Goal: Transaction & Acquisition: Purchase product/service

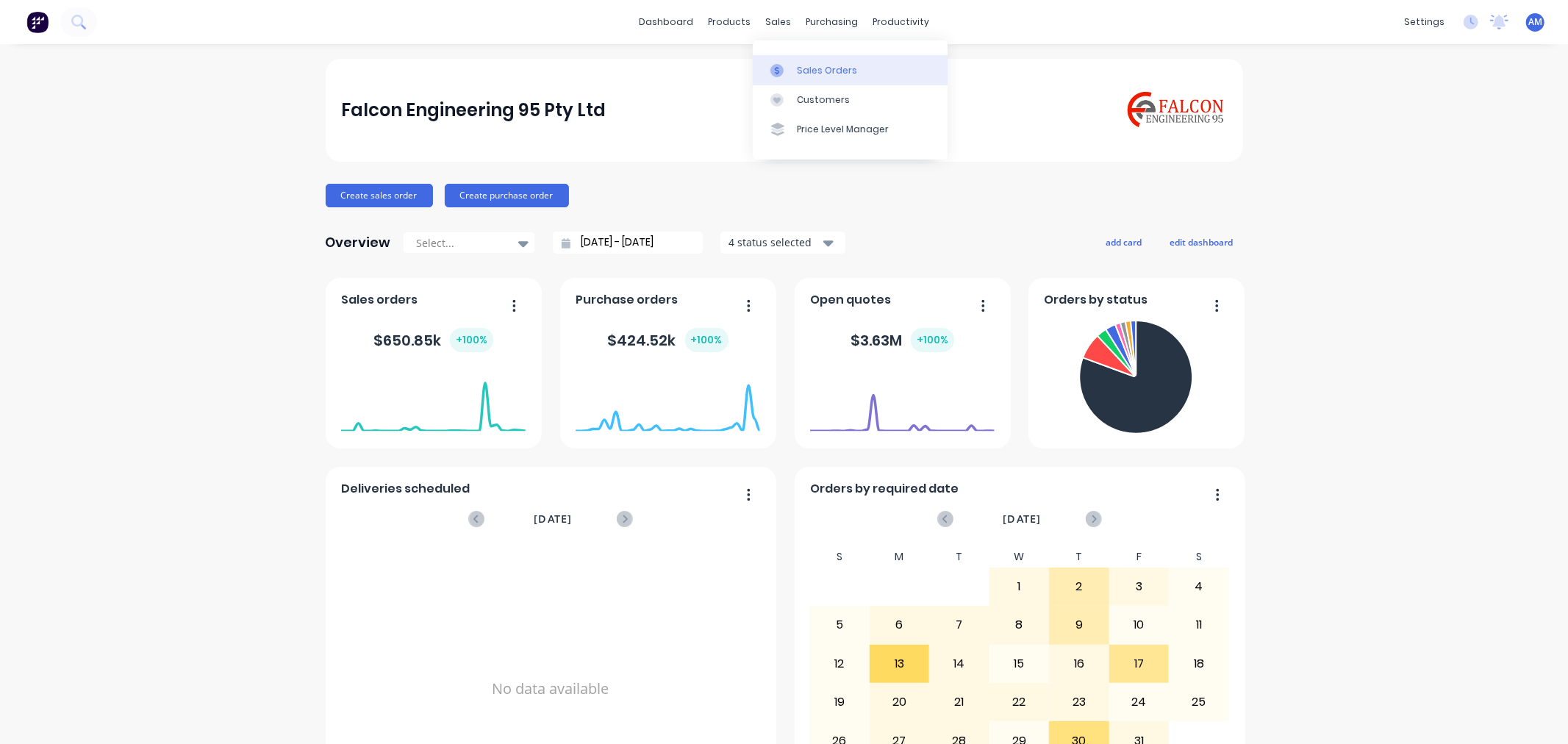
click at [823, 74] on div "Sales Orders" at bounding box center [826, 70] width 60 height 13
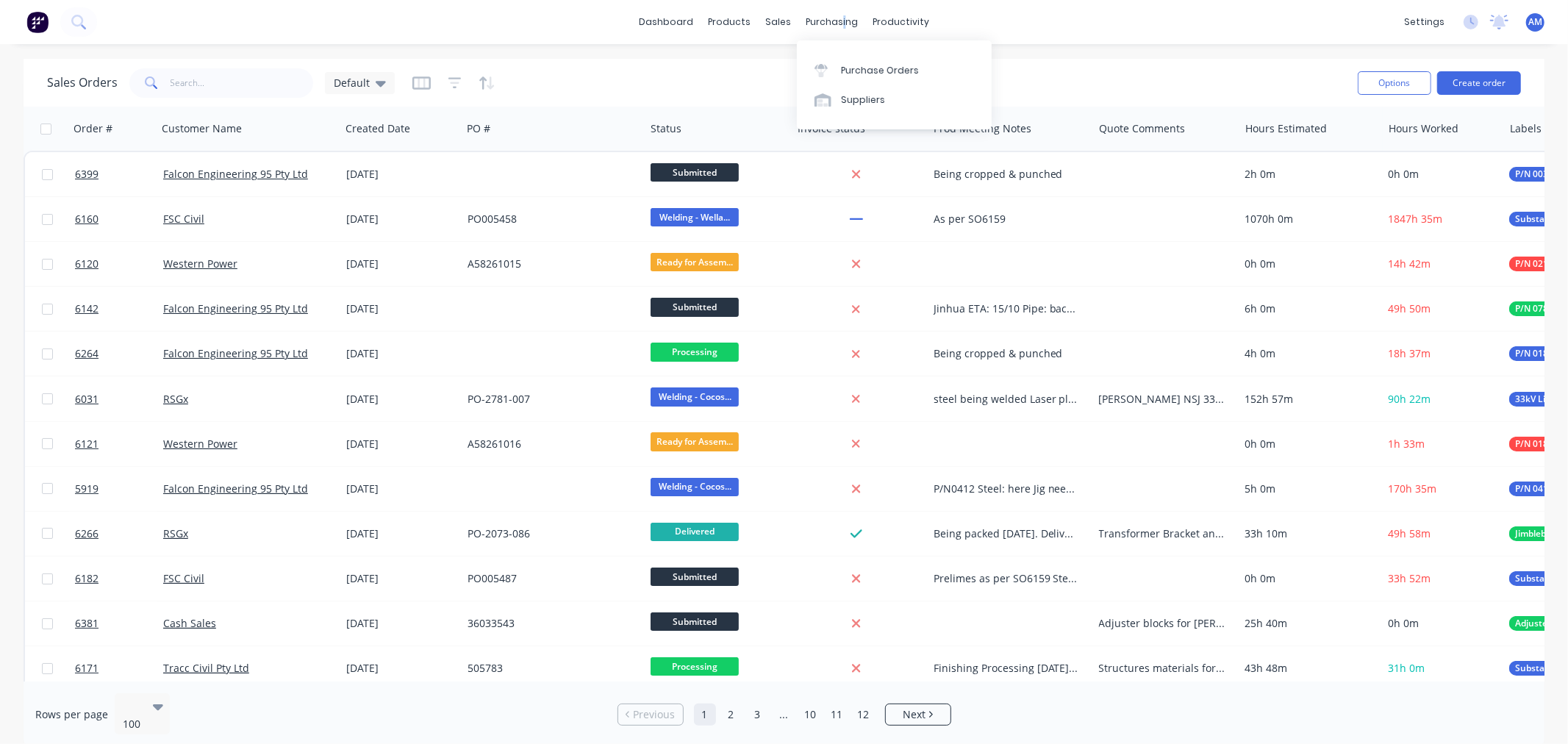
drag, startPoint x: 840, startPoint y: 23, endPoint x: 839, endPoint y: 36, distance: 13.0
click at [839, 23] on div "purchasing" at bounding box center [832, 22] width 67 height 22
click at [857, 69] on div "Purchase Orders" at bounding box center [879, 70] width 78 height 13
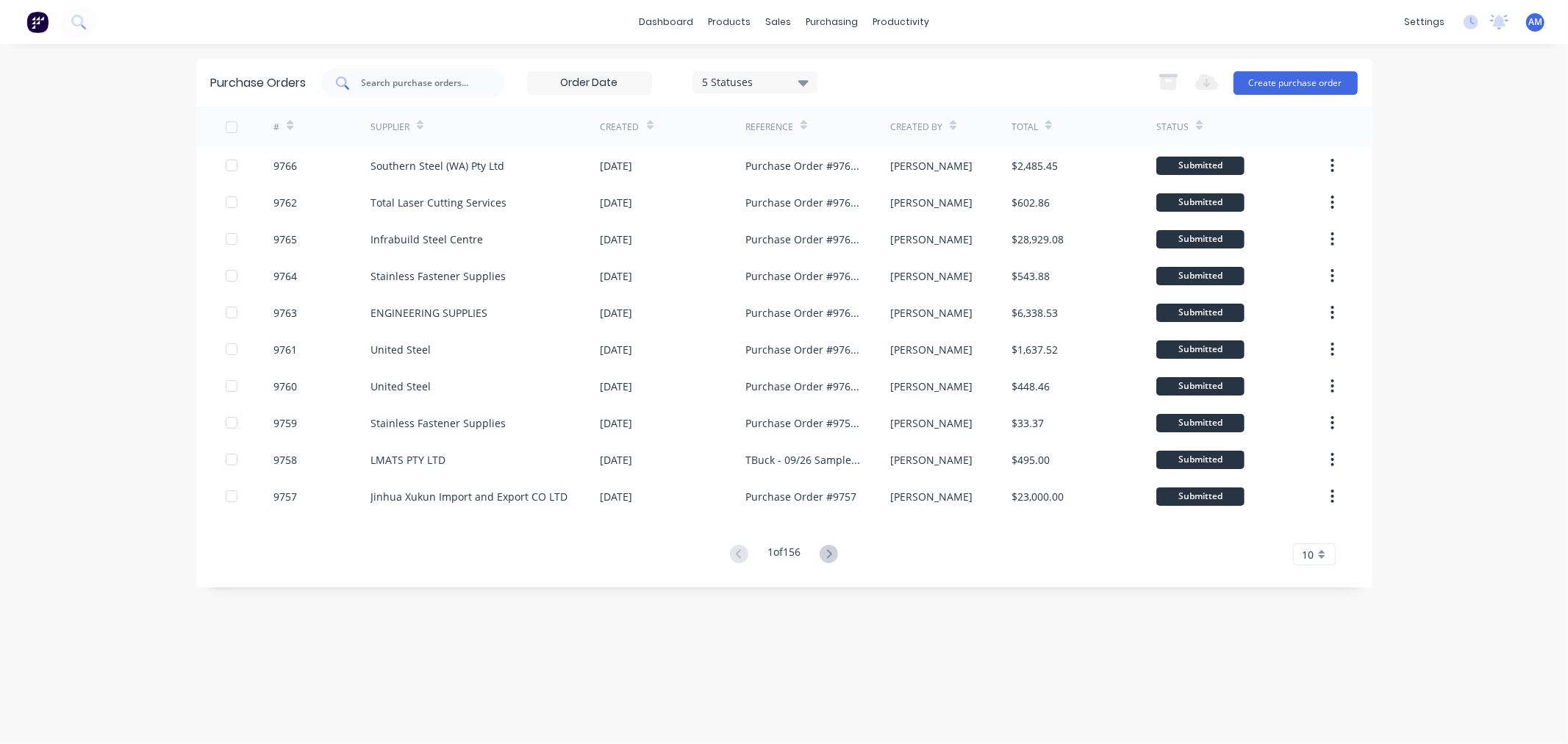
click at [438, 81] on input "text" at bounding box center [421, 83] width 122 height 14
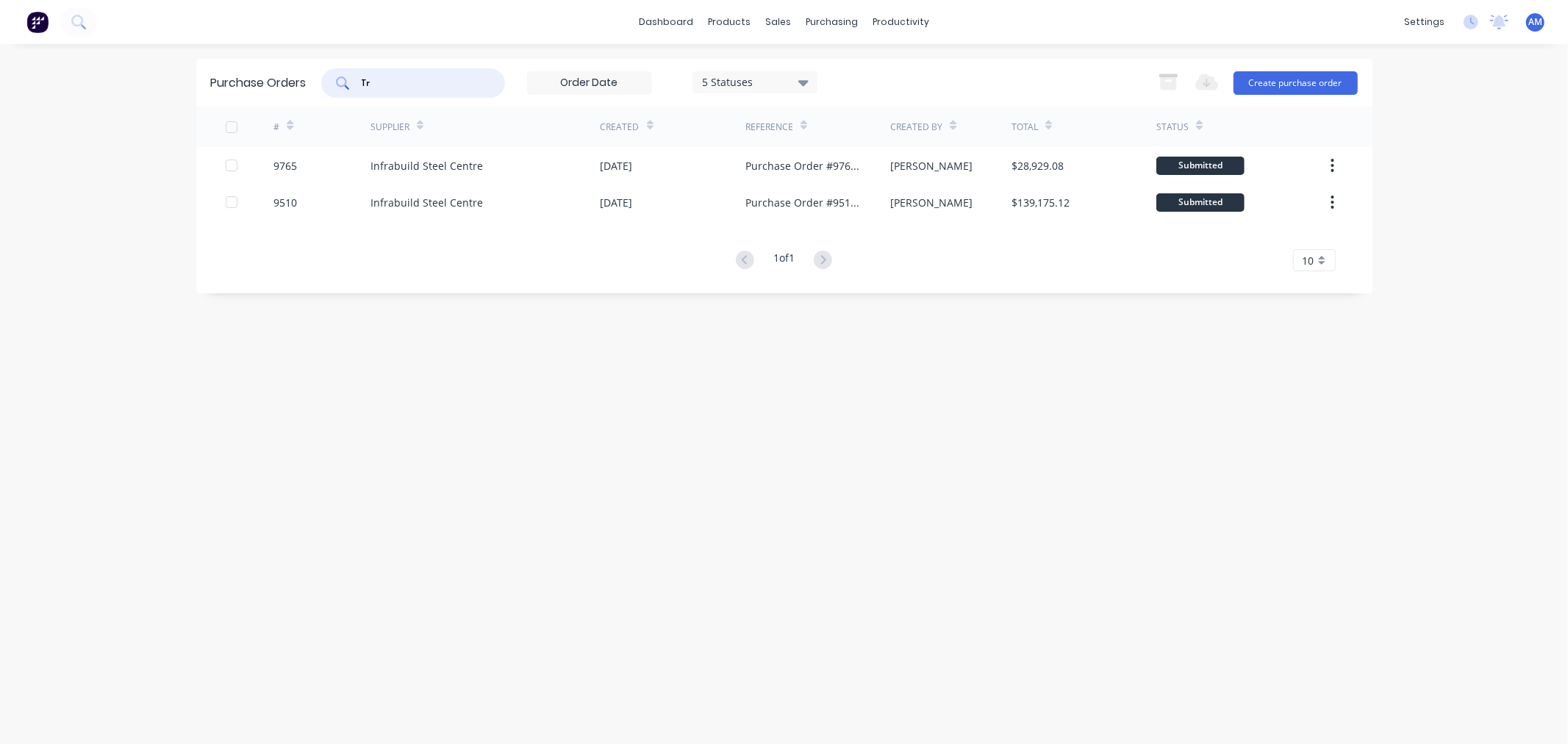
type input "T"
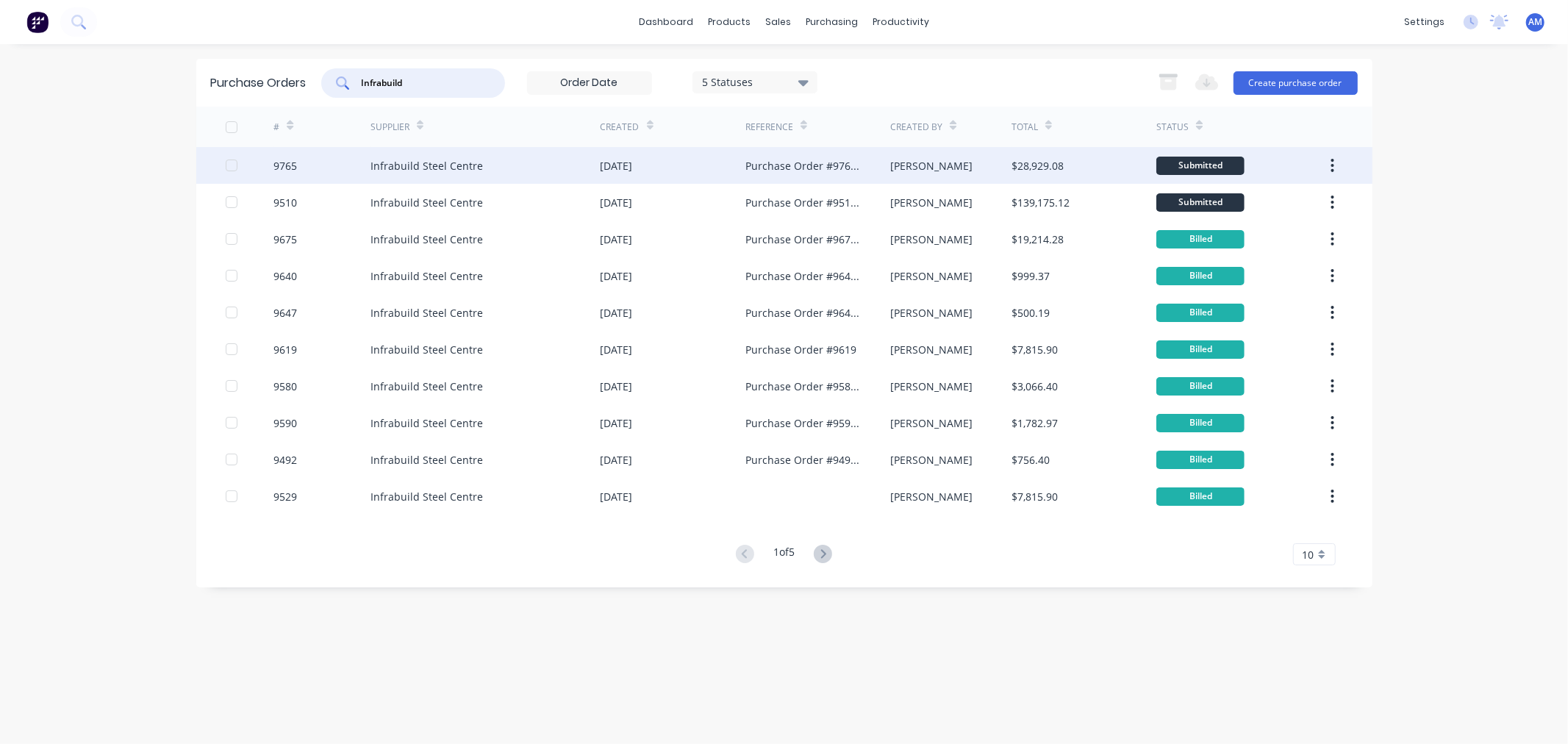
type input "Infrabuild"
click at [329, 163] on div "9765" at bounding box center [322, 165] width 97 height 36
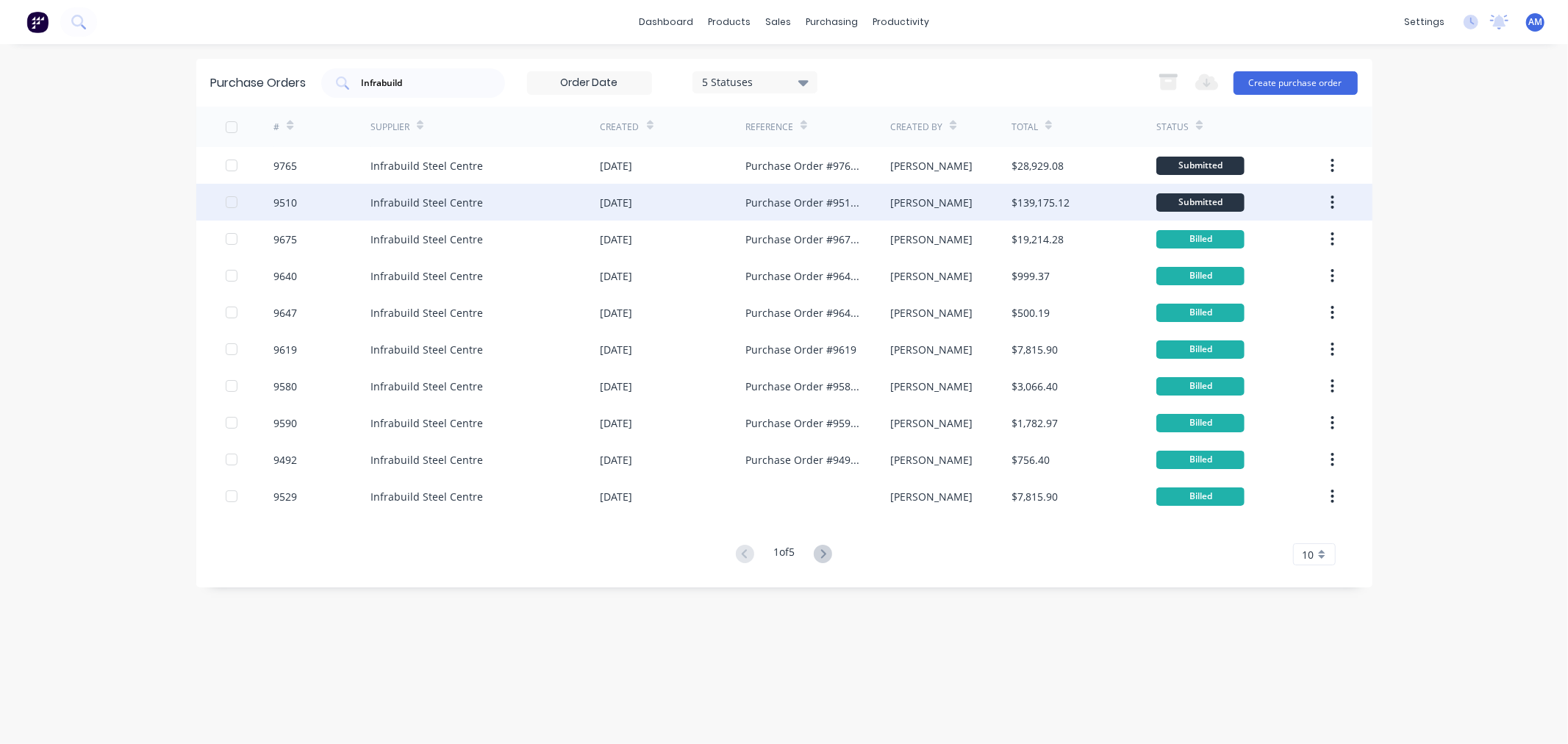
click at [344, 201] on div "9510" at bounding box center [322, 202] width 97 height 36
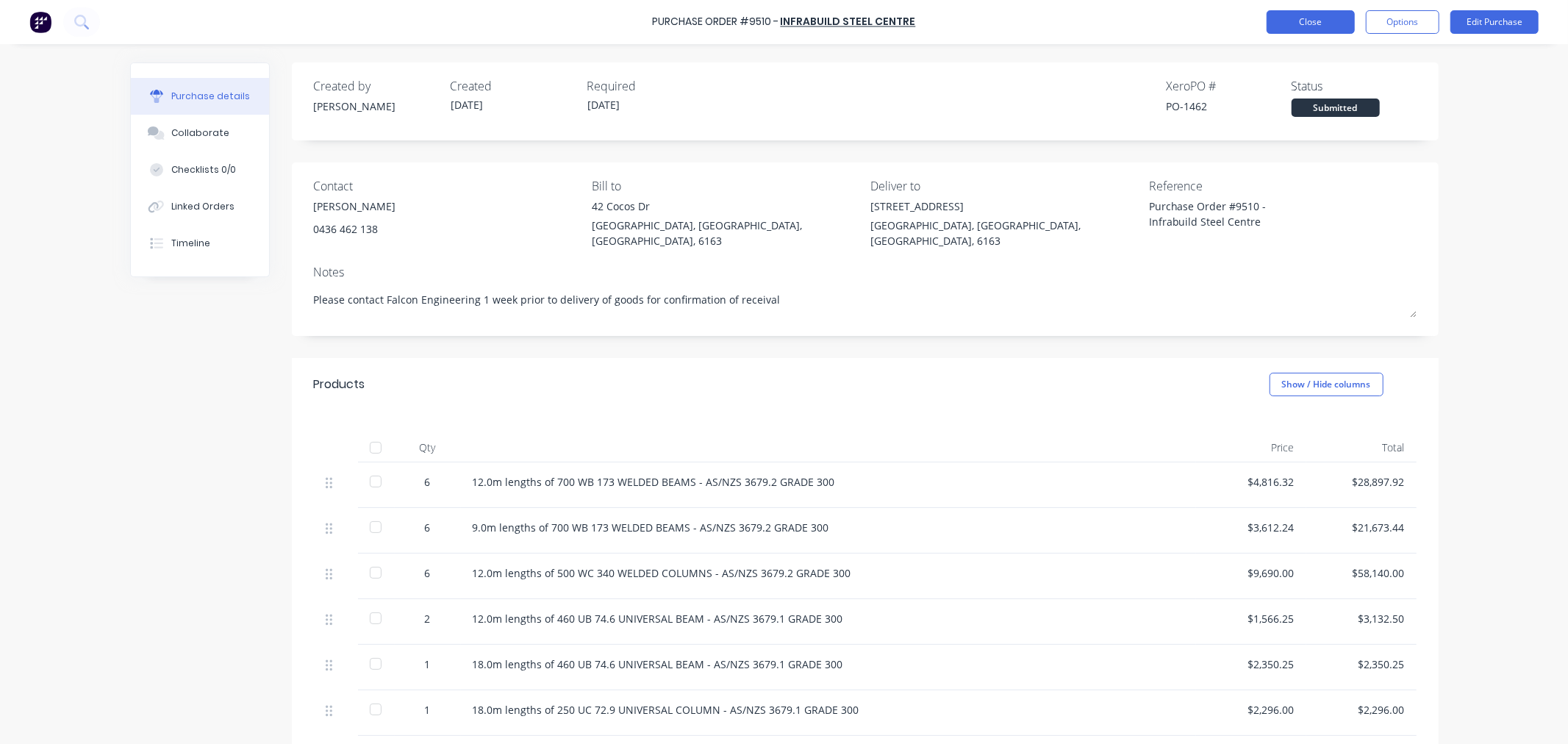
click at [1313, 15] on button "Close" at bounding box center [1310, 22] width 88 height 24
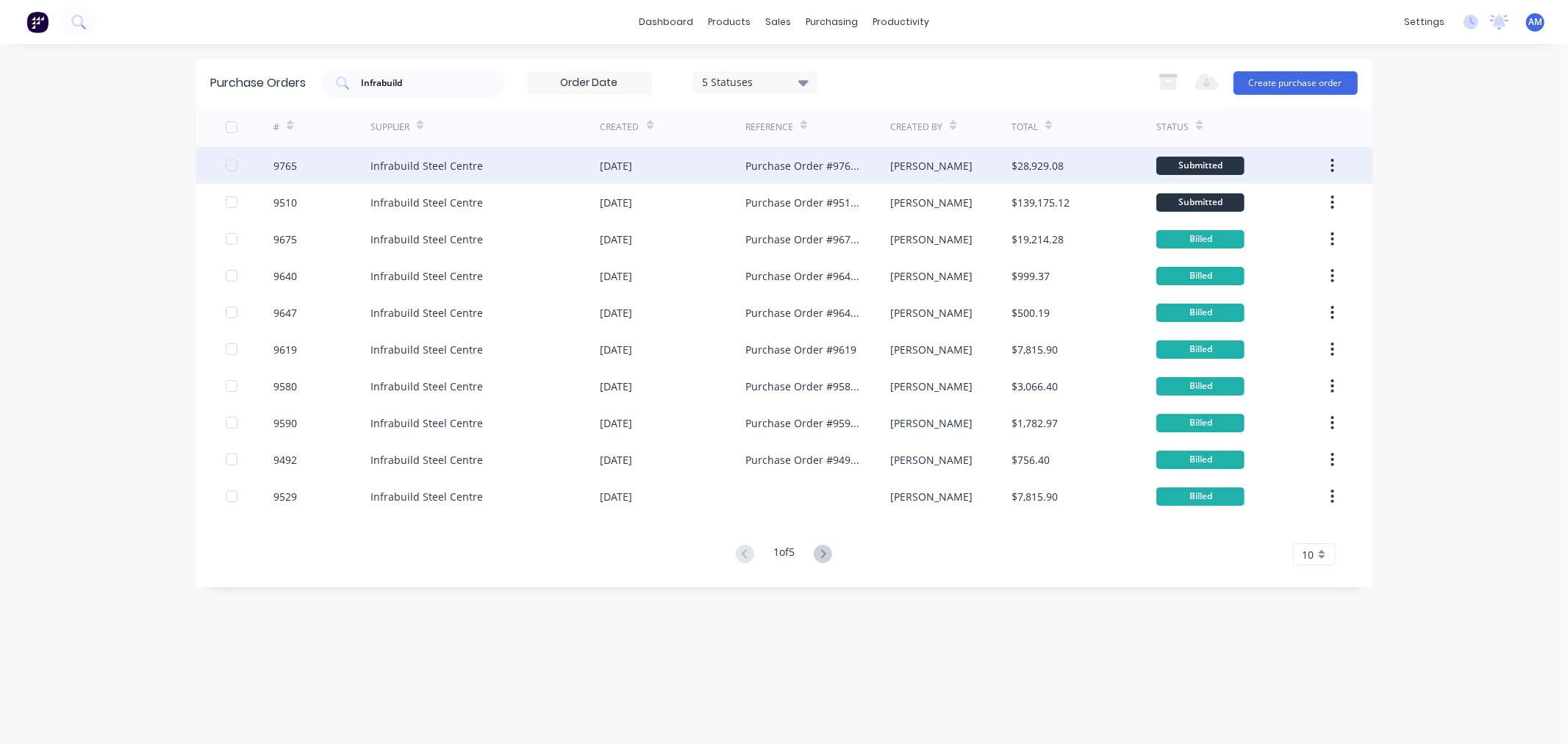
click at [341, 162] on div "9765" at bounding box center [322, 165] width 97 height 36
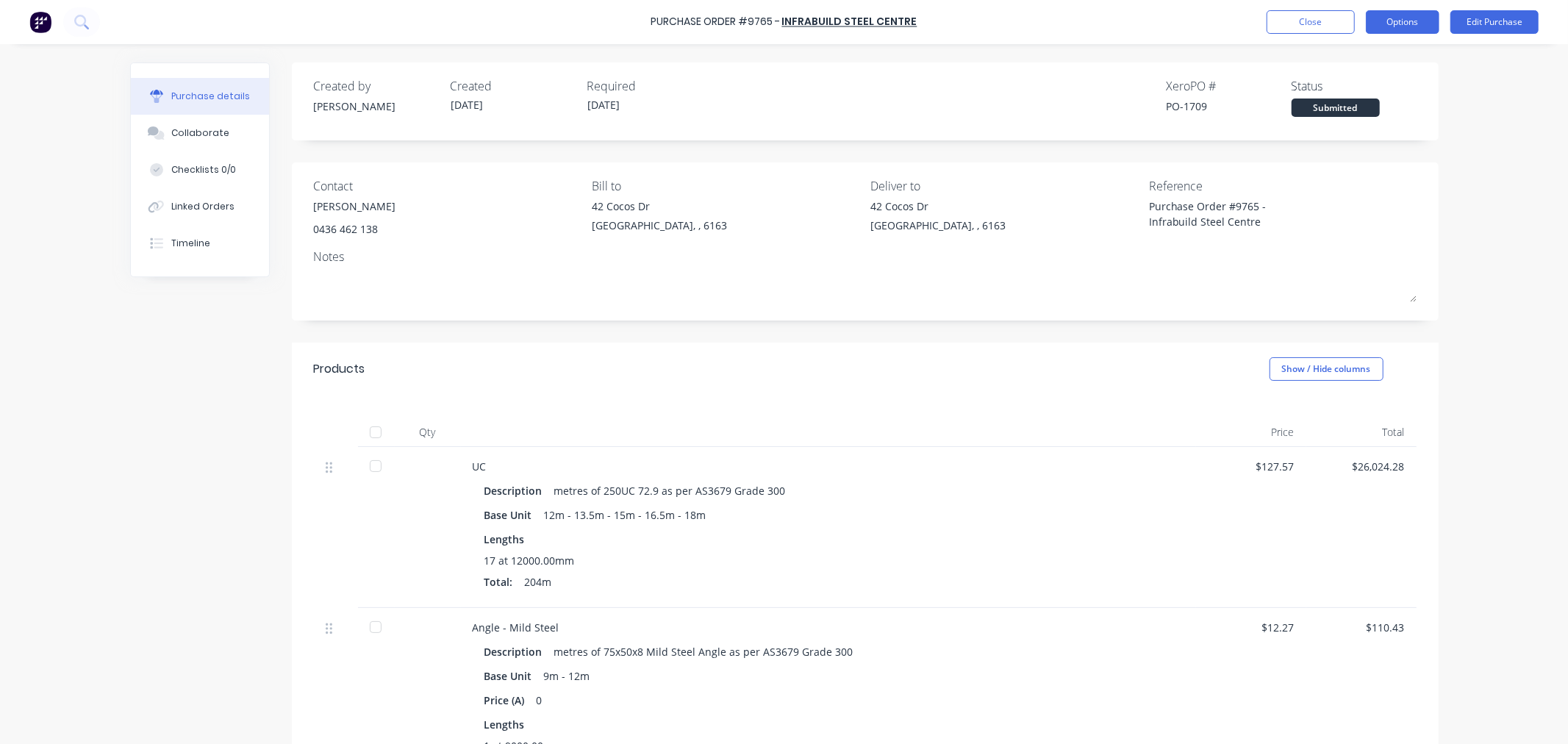
click at [1414, 26] on button "Options" at bounding box center [1402, 22] width 74 height 24
click at [1366, 56] on div "Print / Email" at bounding box center [1369, 60] width 113 height 21
click at [1325, 67] on div "Back" at bounding box center [1369, 60] width 113 height 21
click at [1325, 67] on div "Print / Email" at bounding box center [1369, 60] width 113 height 21
click at [1349, 93] on div "With pricing" at bounding box center [1369, 89] width 113 height 21
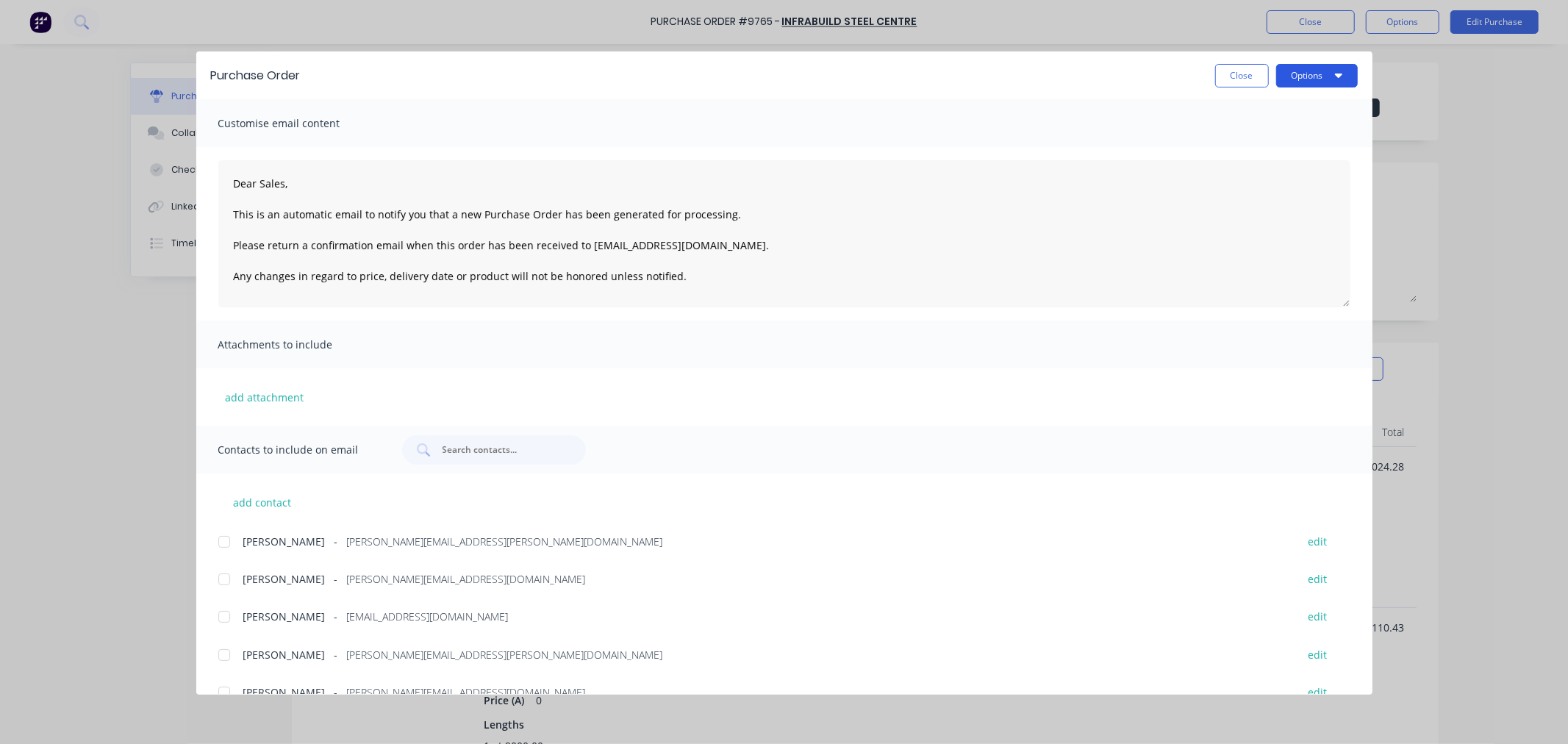
click at [1321, 67] on button "Options" at bounding box center [1316, 75] width 81 height 24
click at [1310, 103] on div "Preview" at bounding box center [1288, 112] width 113 height 21
click at [1257, 74] on button "Close" at bounding box center [1241, 75] width 54 height 24
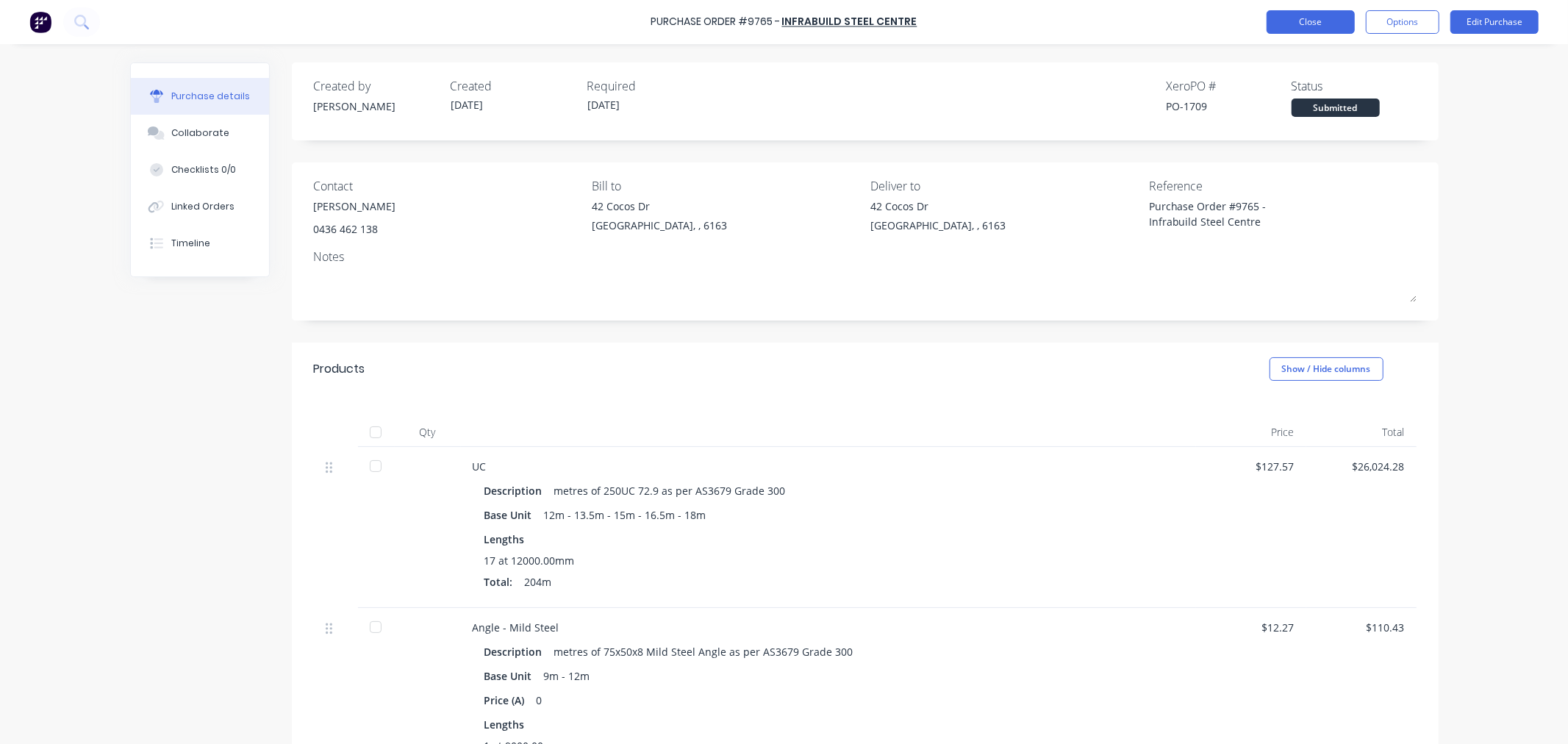
click at [1300, 21] on button "Close" at bounding box center [1310, 22] width 88 height 24
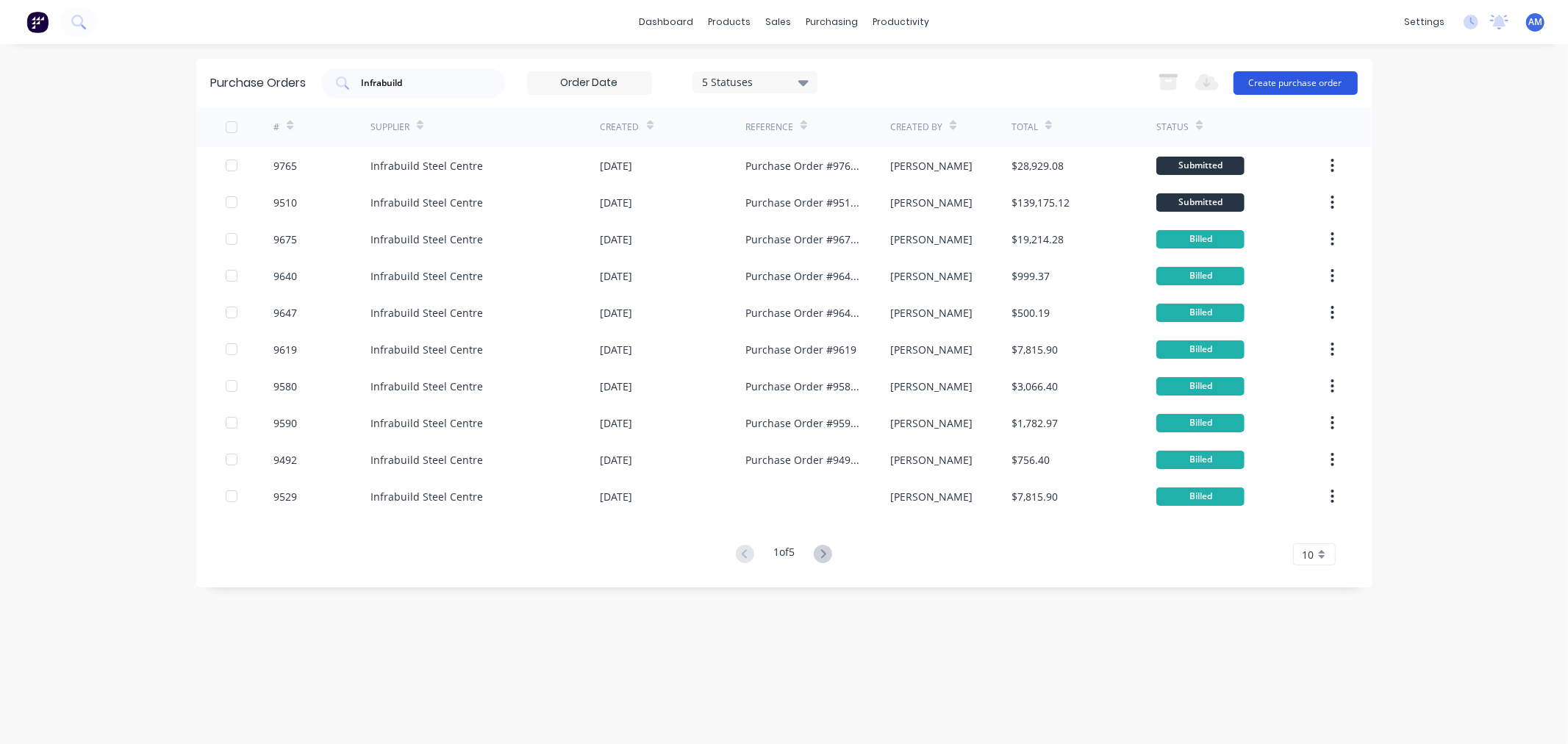
click at [1281, 79] on button "Create purchase order" at bounding box center [1295, 83] width 124 height 24
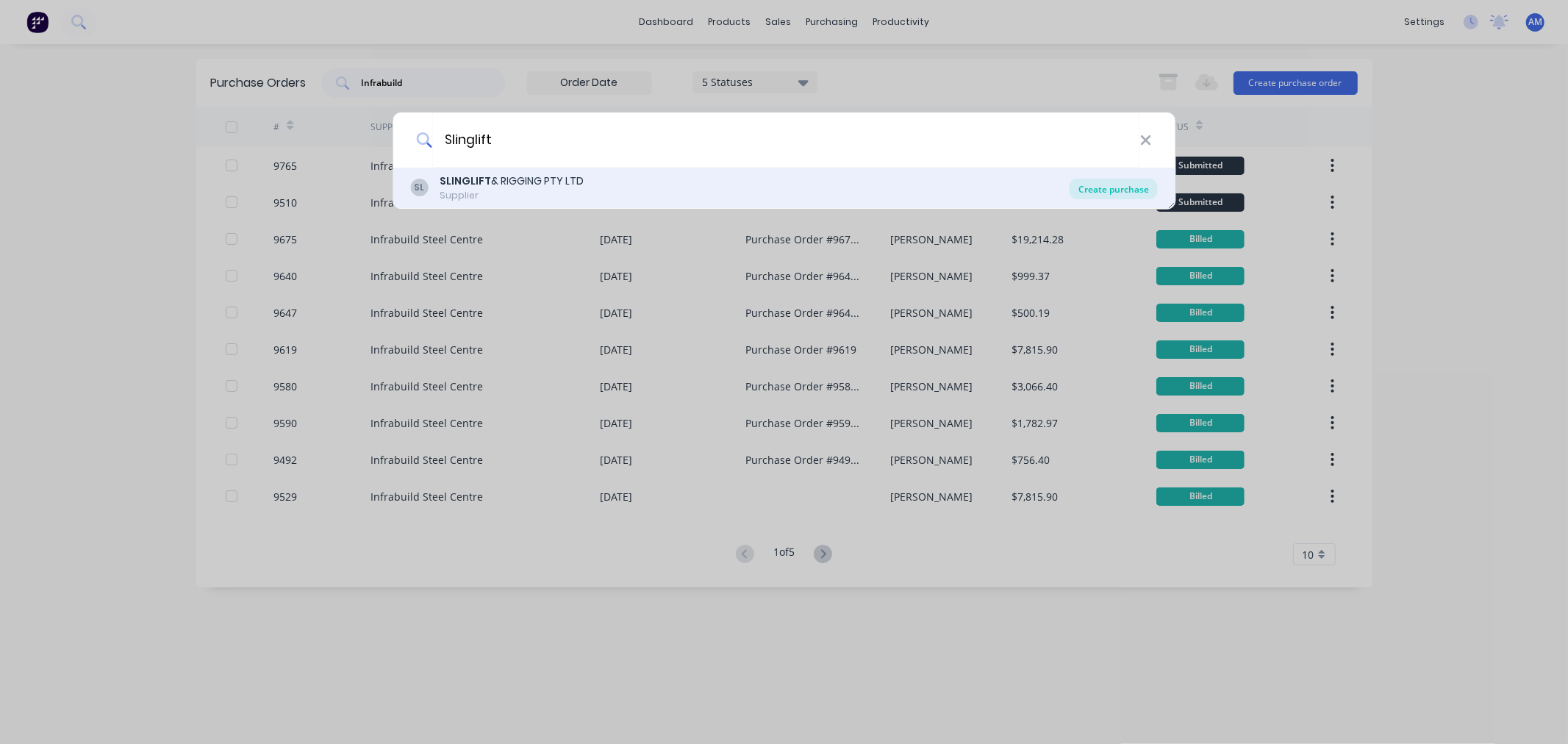
type input "Slinglift"
click at [1104, 192] on div "Create purchase" at bounding box center [1113, 188] width 88 height 21
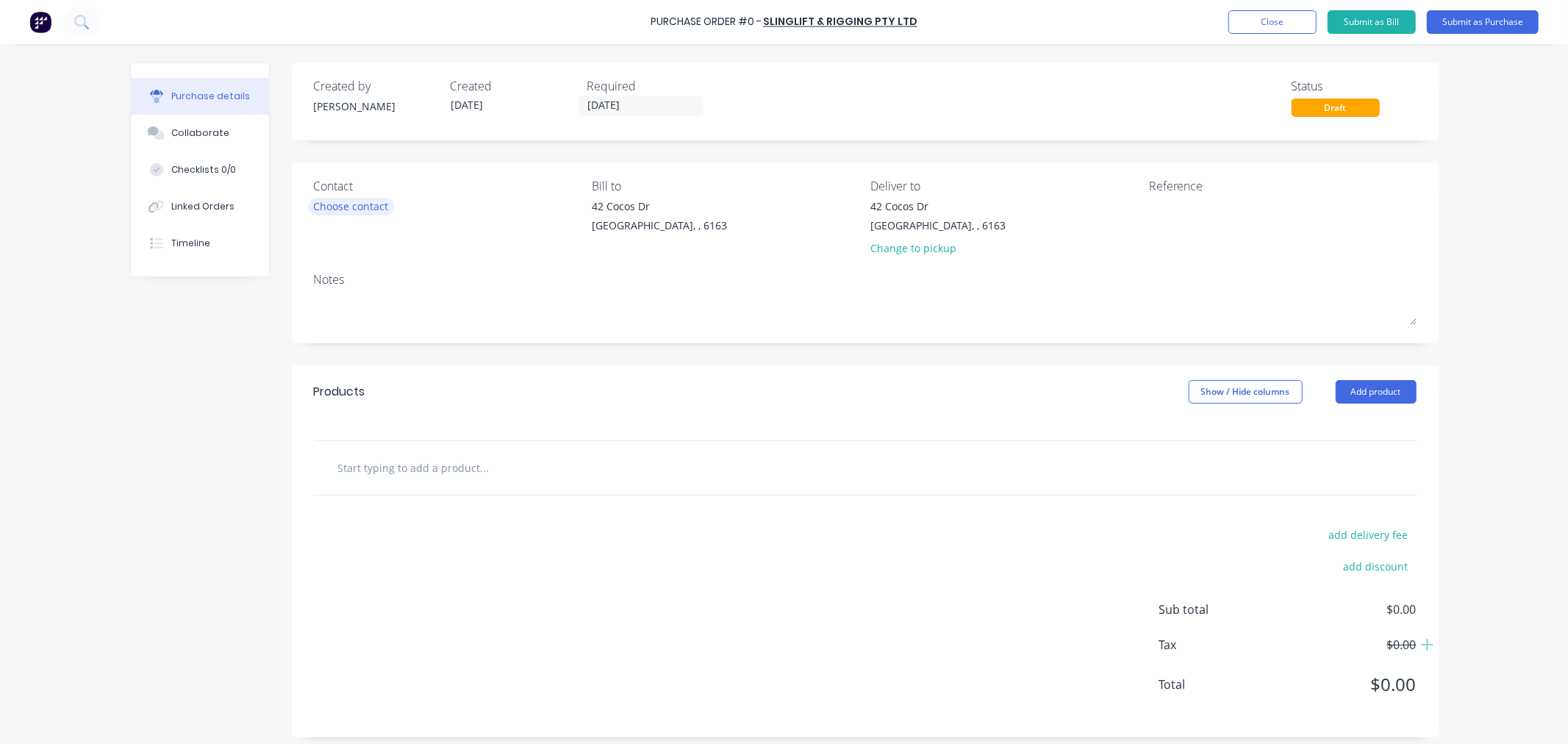
click at [337, 207] on div "Choose contact" at bounding box center [351, 206] width 75 height 15
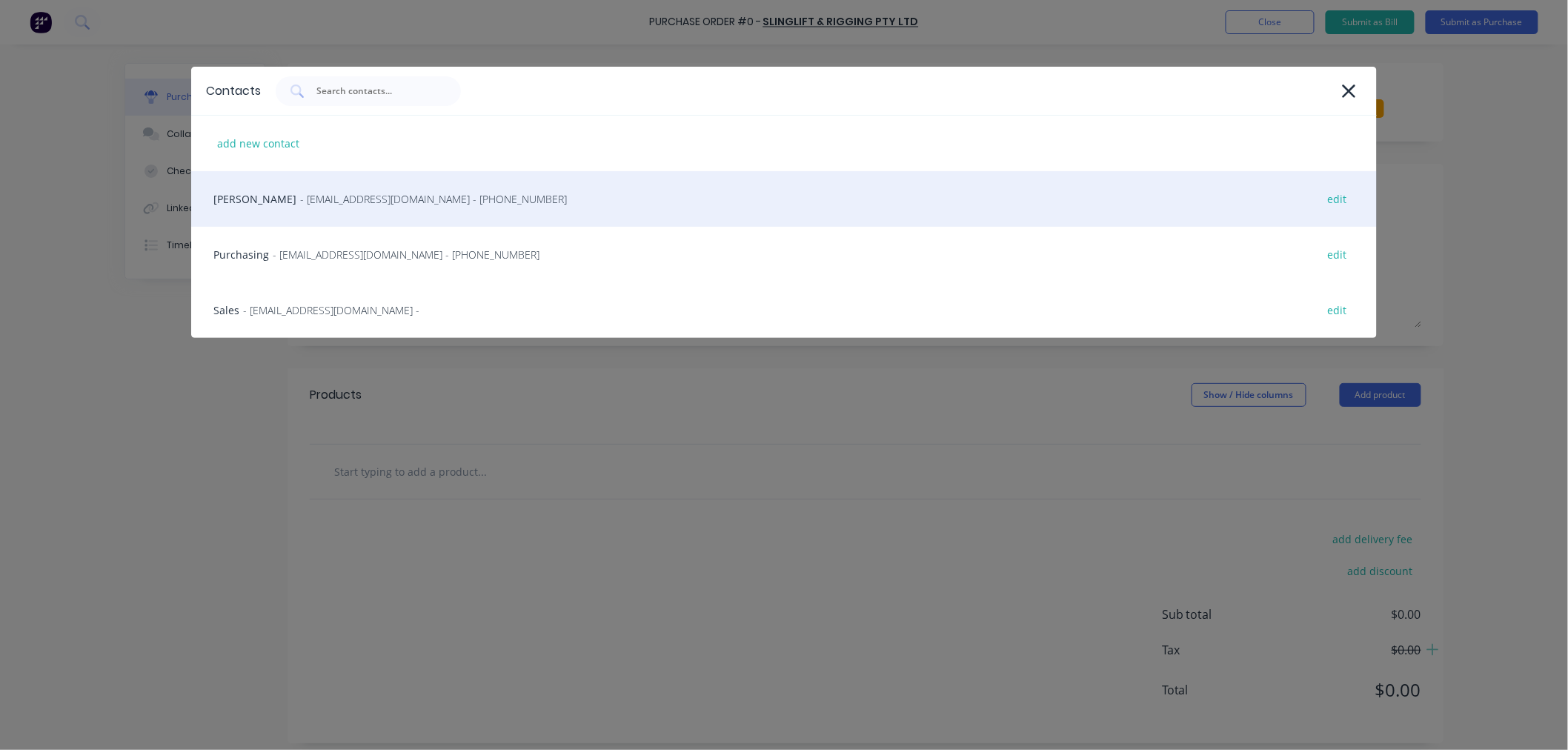
click at [319, 198] on span "- [EMAIL_ADDRESS][DOMAIN_NAME] - [PHONE_NUMBER]" at bounding box center [434, 198] width 267 height 15
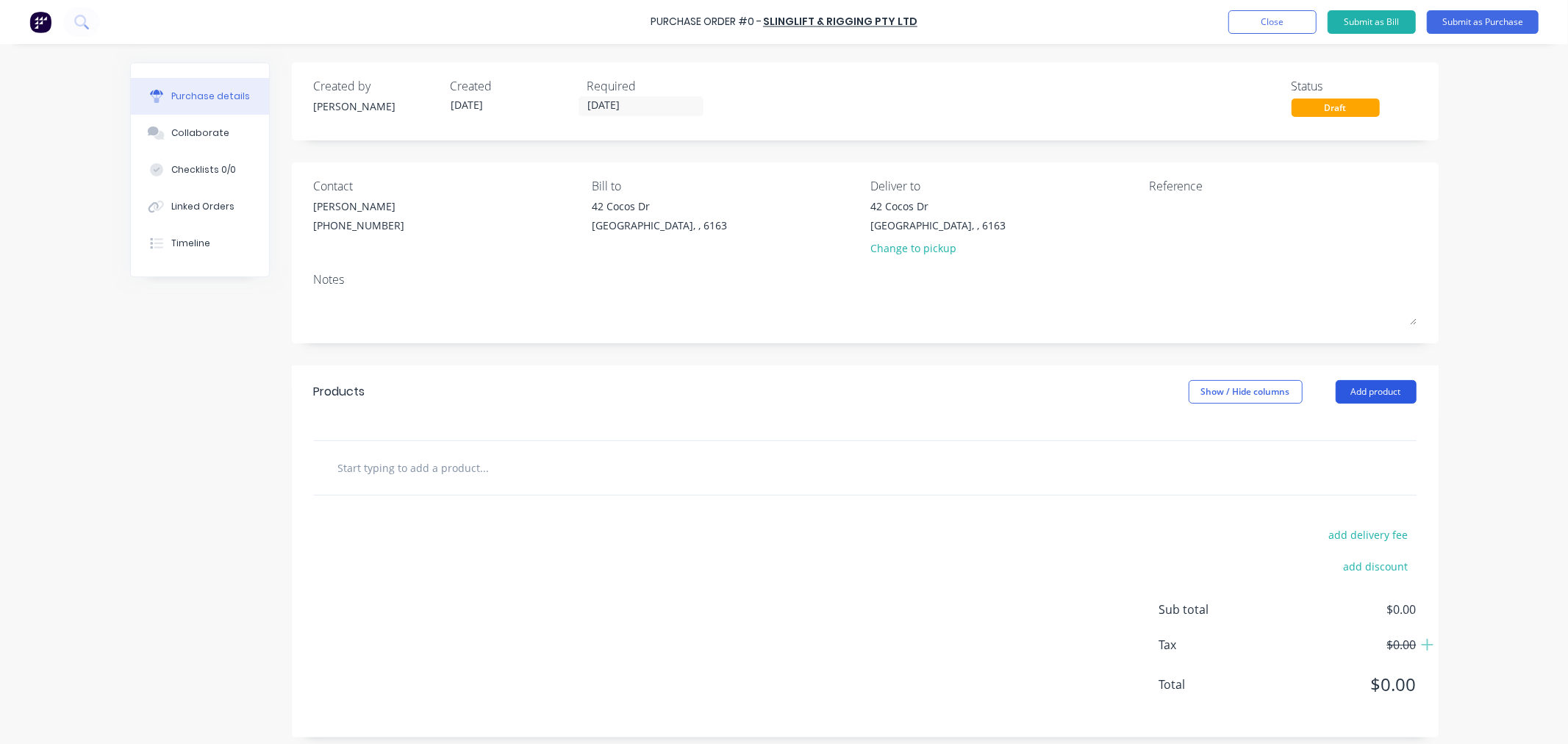
drag, startPoint x: 1361, startPoint y: 394, endPoint x: 1355, endPoint y: 407, distance: 14.3
click at [1361, 394] on button "Add product" at bounding box center [1376, 391] width 81 height 24
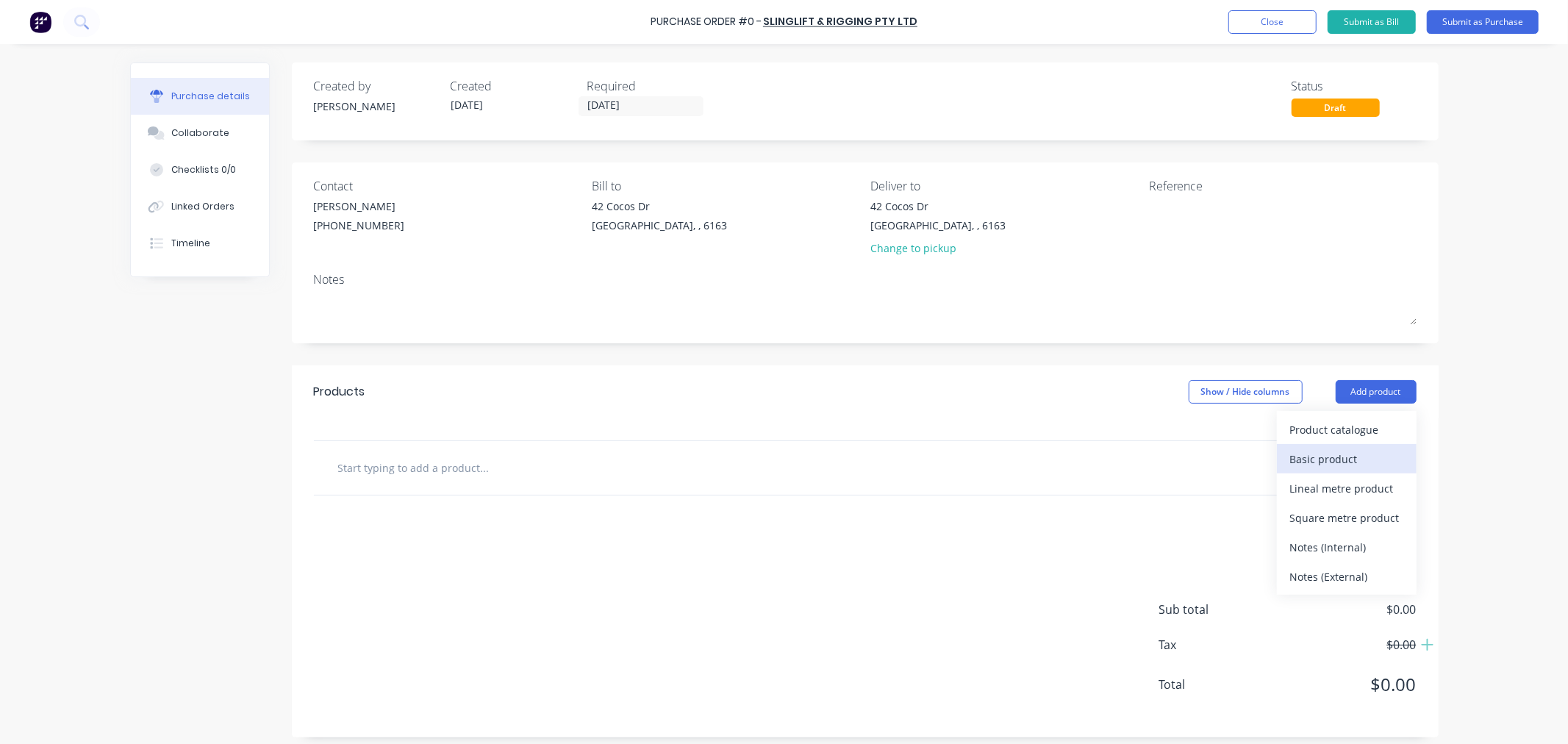
click at [1322, 469] on div "Basic product" at bounding box center [1346, 459] width 113 height 21
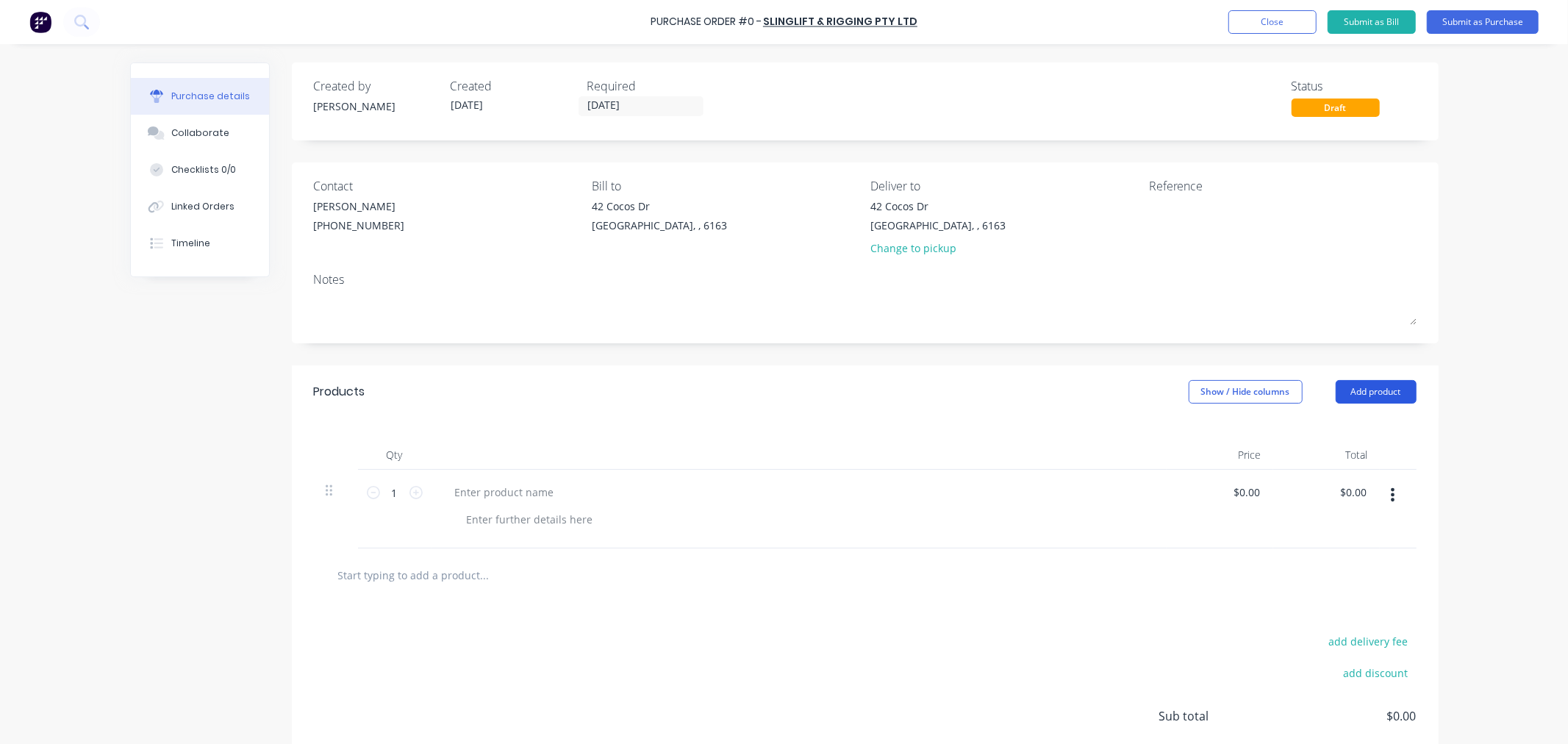
click at [1354, 387] on button "Add product" at bounding box center [1376, 391] width 81 height 24
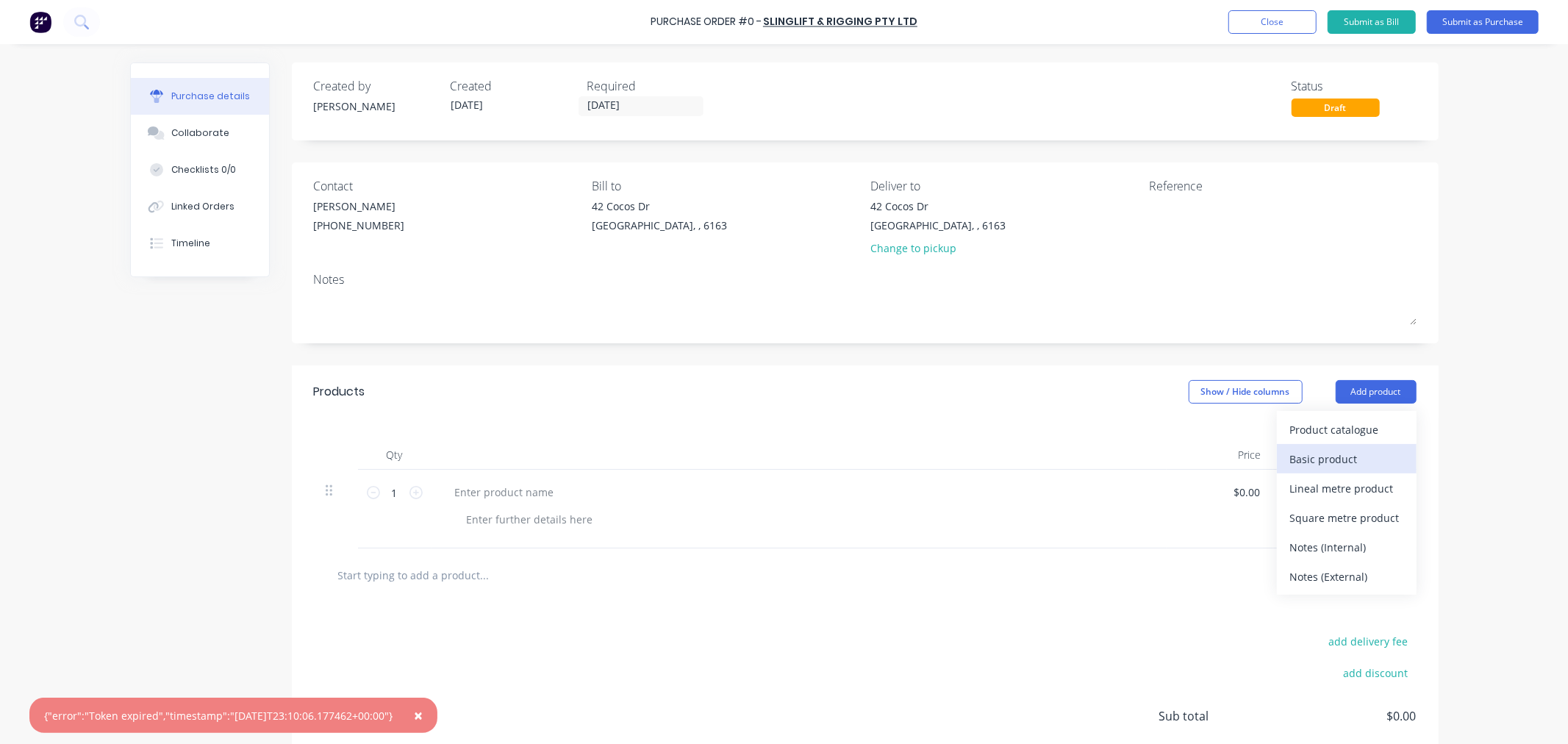
click at [1338, 453] on div "Basic product" at bounding box center [1346, 459] width 113 height 21
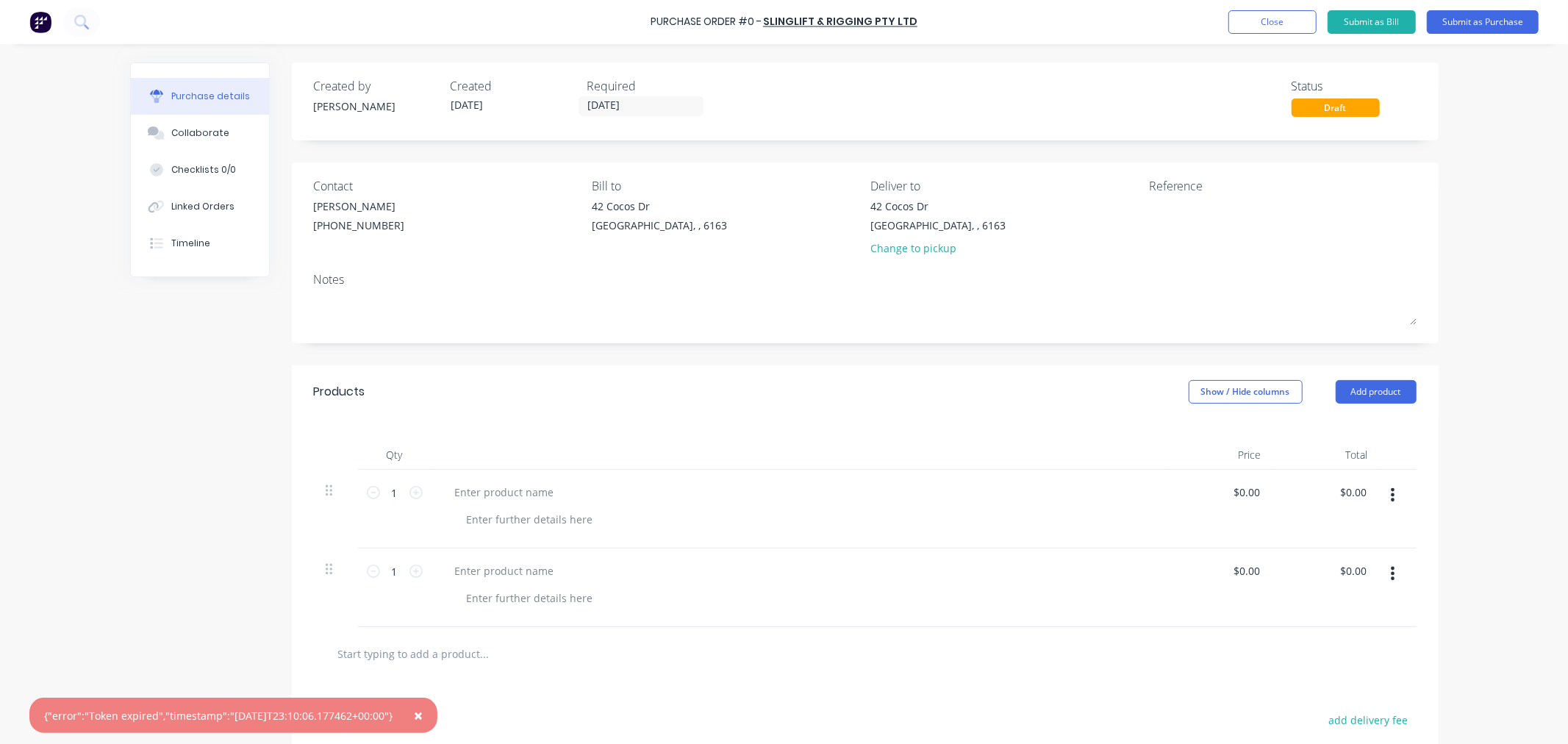
click at [1273, 9] on div "Purchase Order #0 - SLINGLIFT & RIGGING PTY LTD Add product Close Submit as Bil…" at bounding box center [784, 22] width 1568 height 44
click at [1250, 23] on button "Close" at bounding box center [1272, 22] width 88 height 24
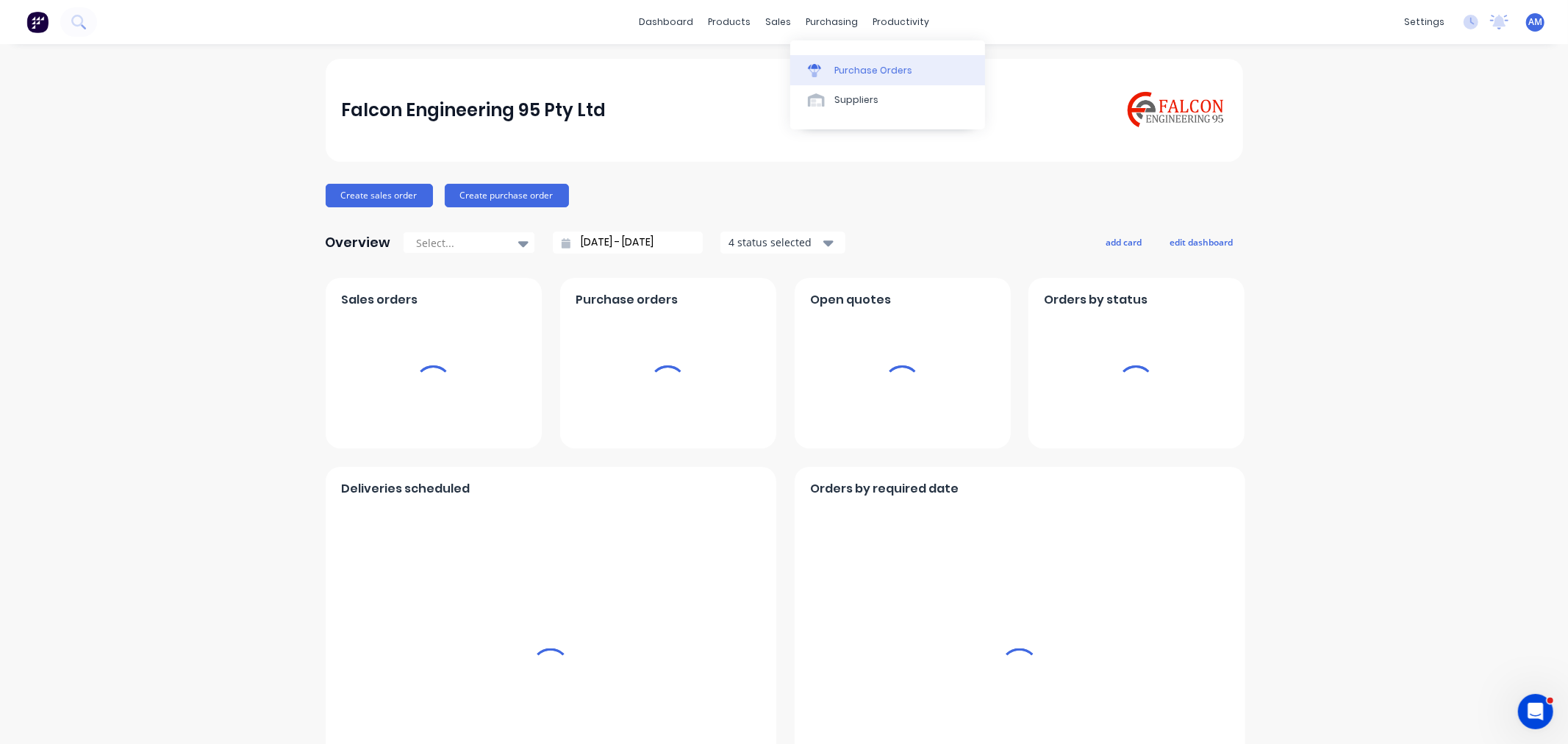
click at [869, 71] on div "Purchase Orders" at bounding box center [873, 70] width 78 height 13
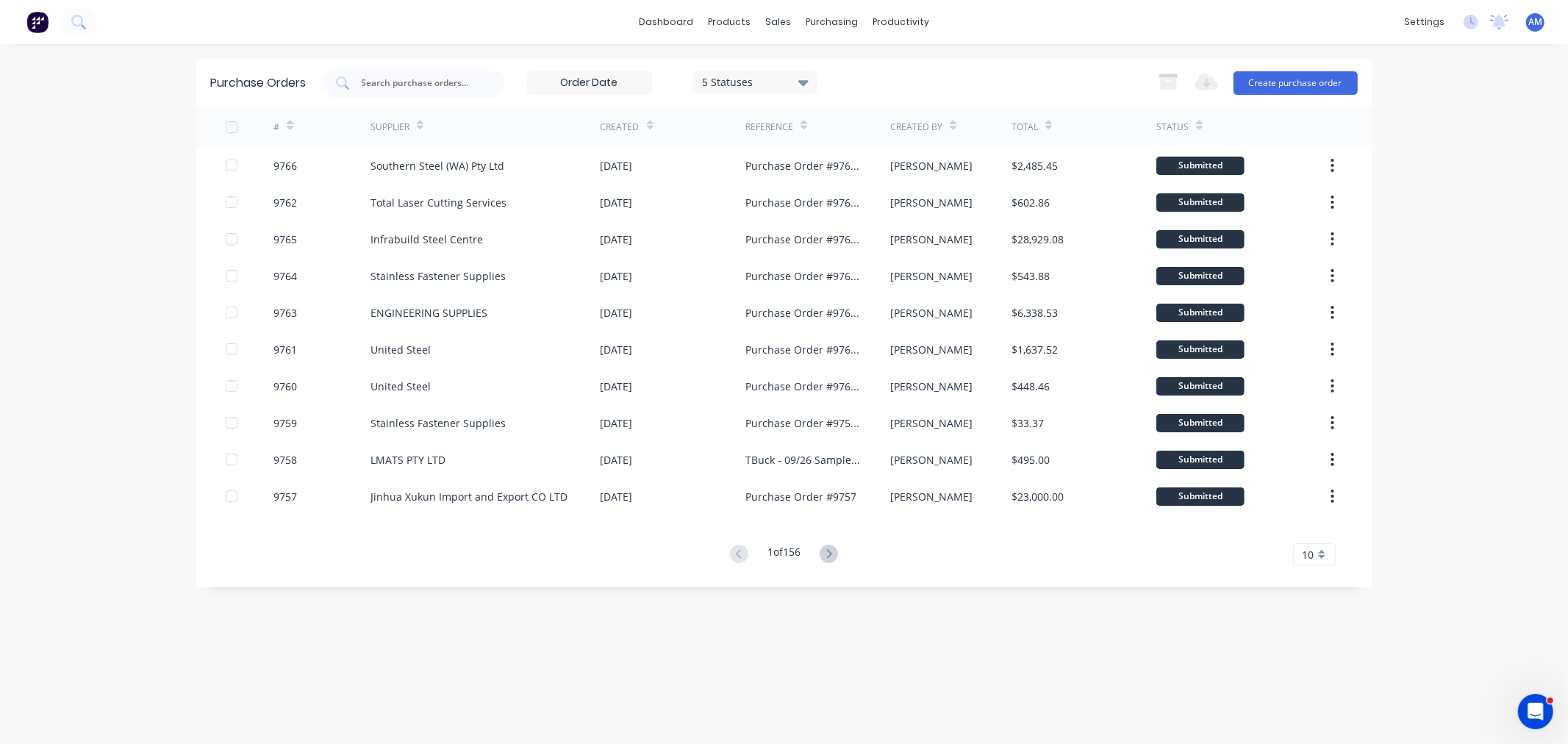
click at [1253, 62] on div "Purchase Orders 5 Statuses 5 Statuses Export to Excel (XLSX) Create purchase or…" at bounding box center [784, 82] width 1176 height 48
click at [1265, 77] on button "Create purchase order" at bounding box center [1295, 83] width 124 height 24
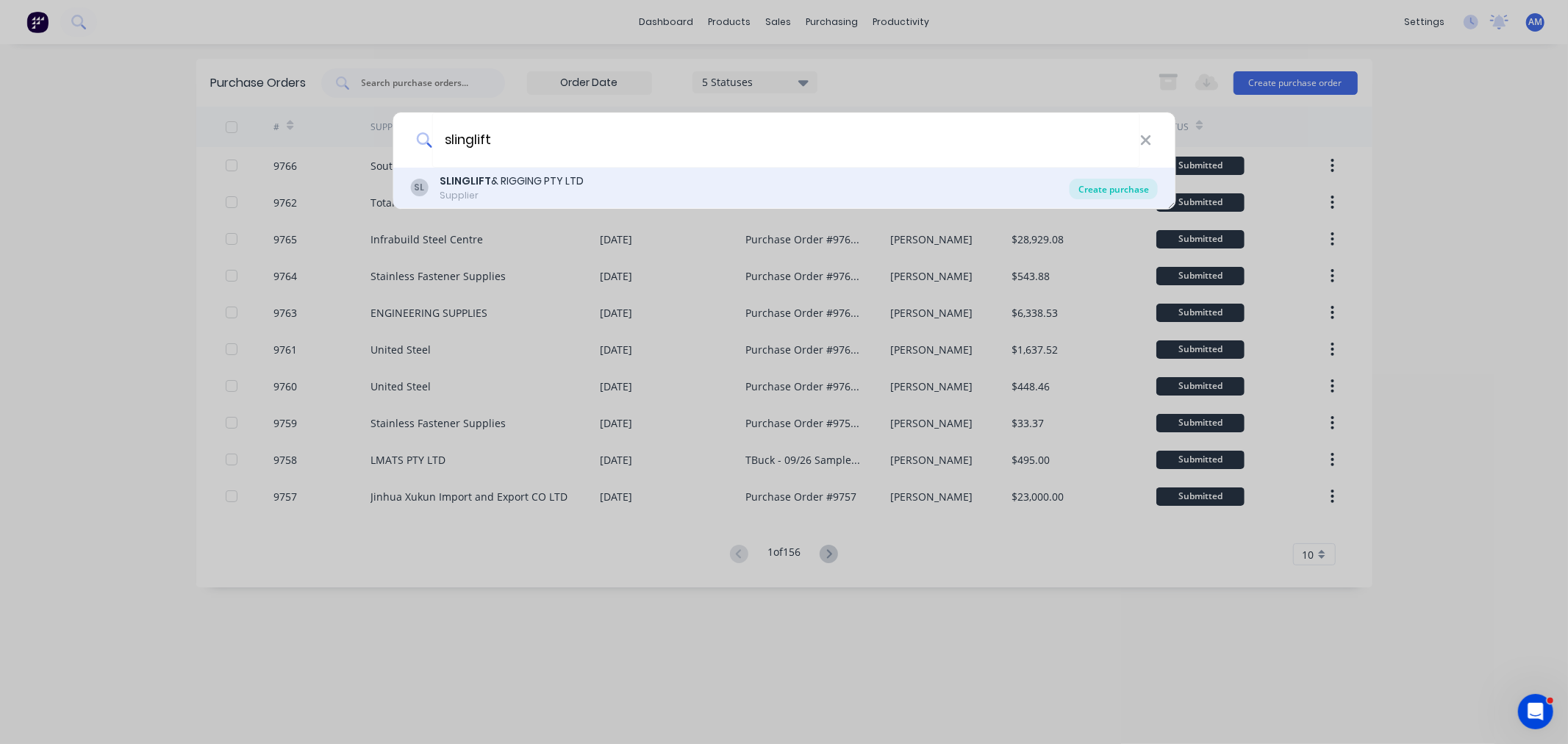
type input "slinglift"
click at [1116, 185] on div "Create purchase" at bounding box center [1113, 188] width 88 height 21
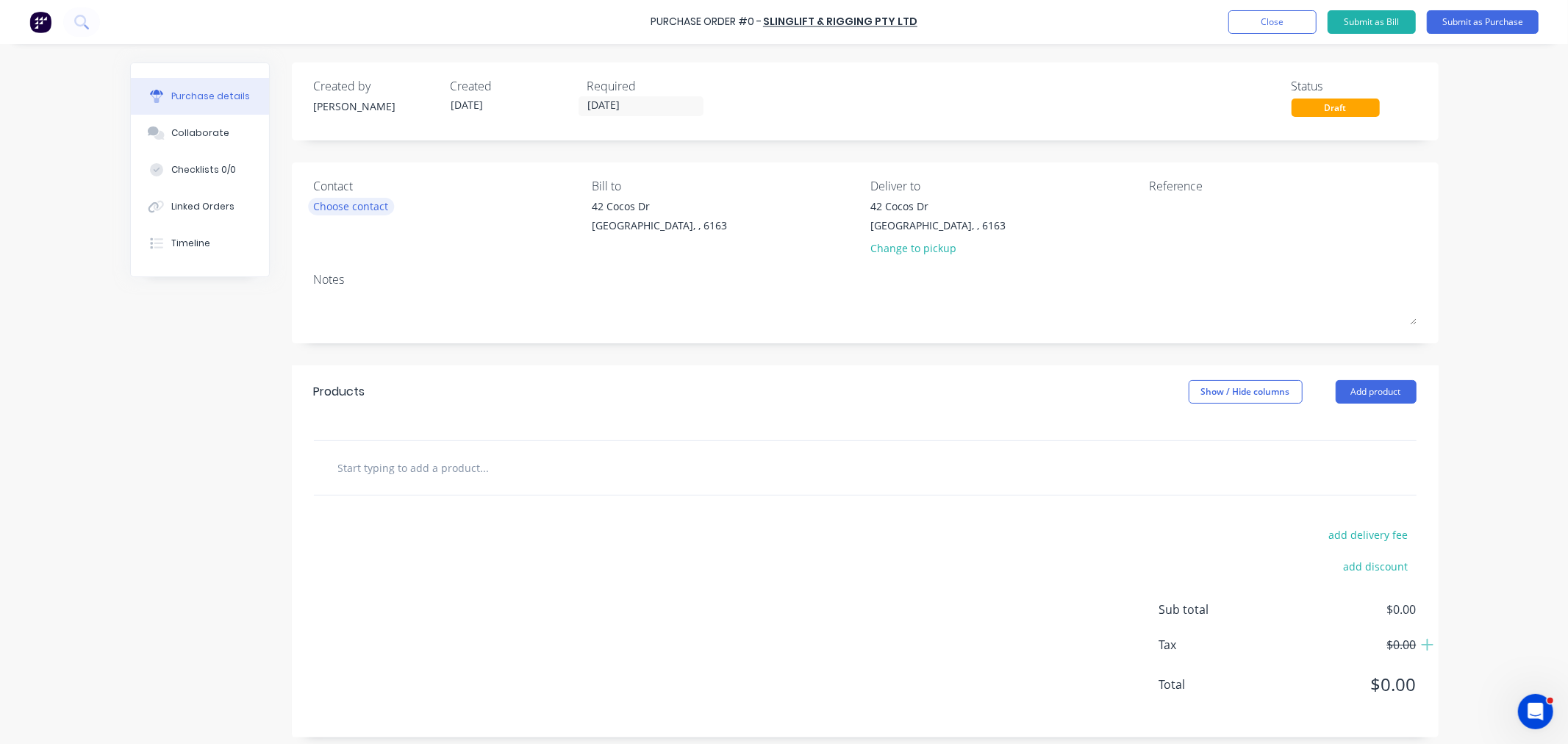
click at [367, 204] on div "Choose contact" at bounding box center [351, 206] width 75 height 15
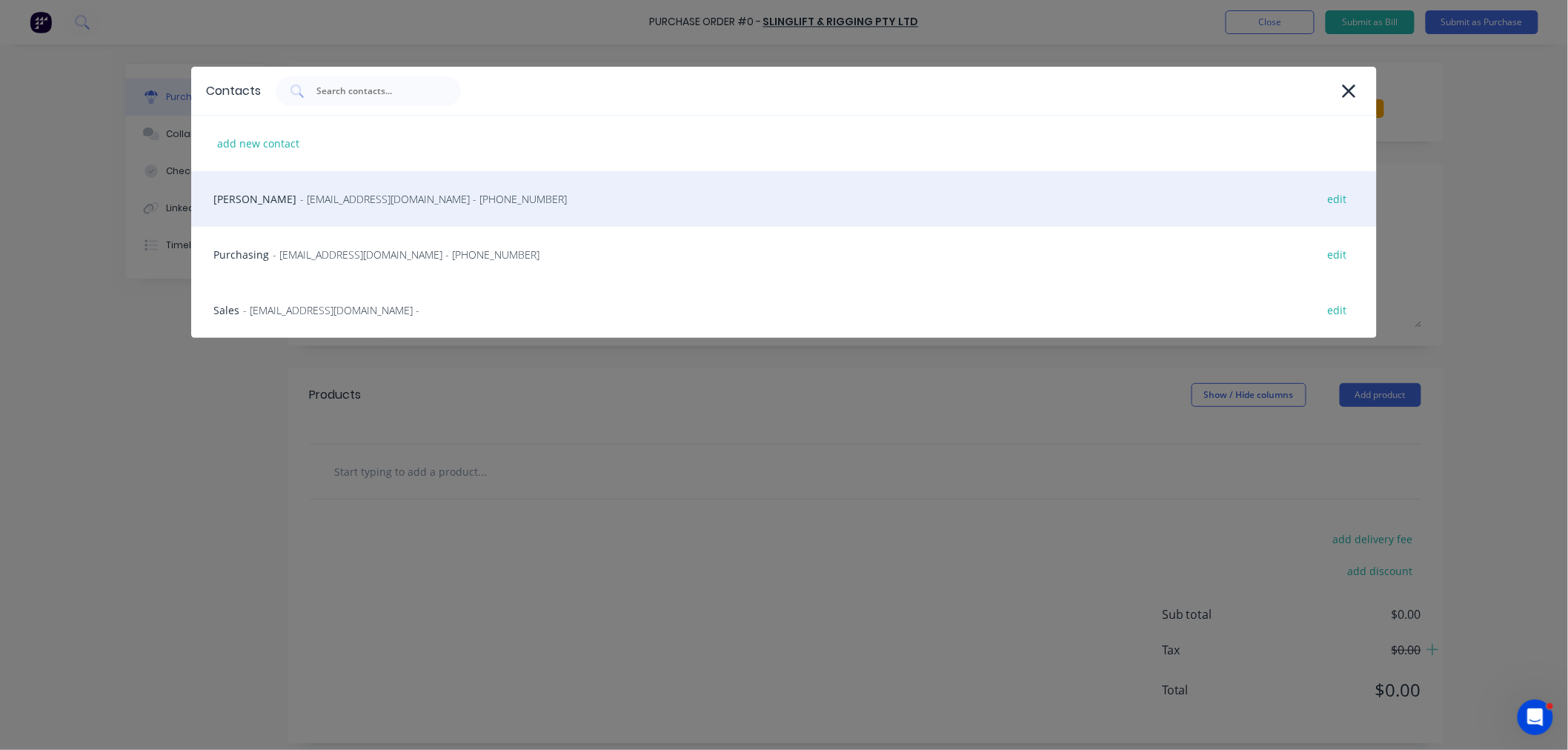
click at [353, 198] on span "- [EMAIL_ADDRESS][DOMAIN_NAME] - [PHONE_NUMBER]" at bounding box center [434, 198] width 267 height 15
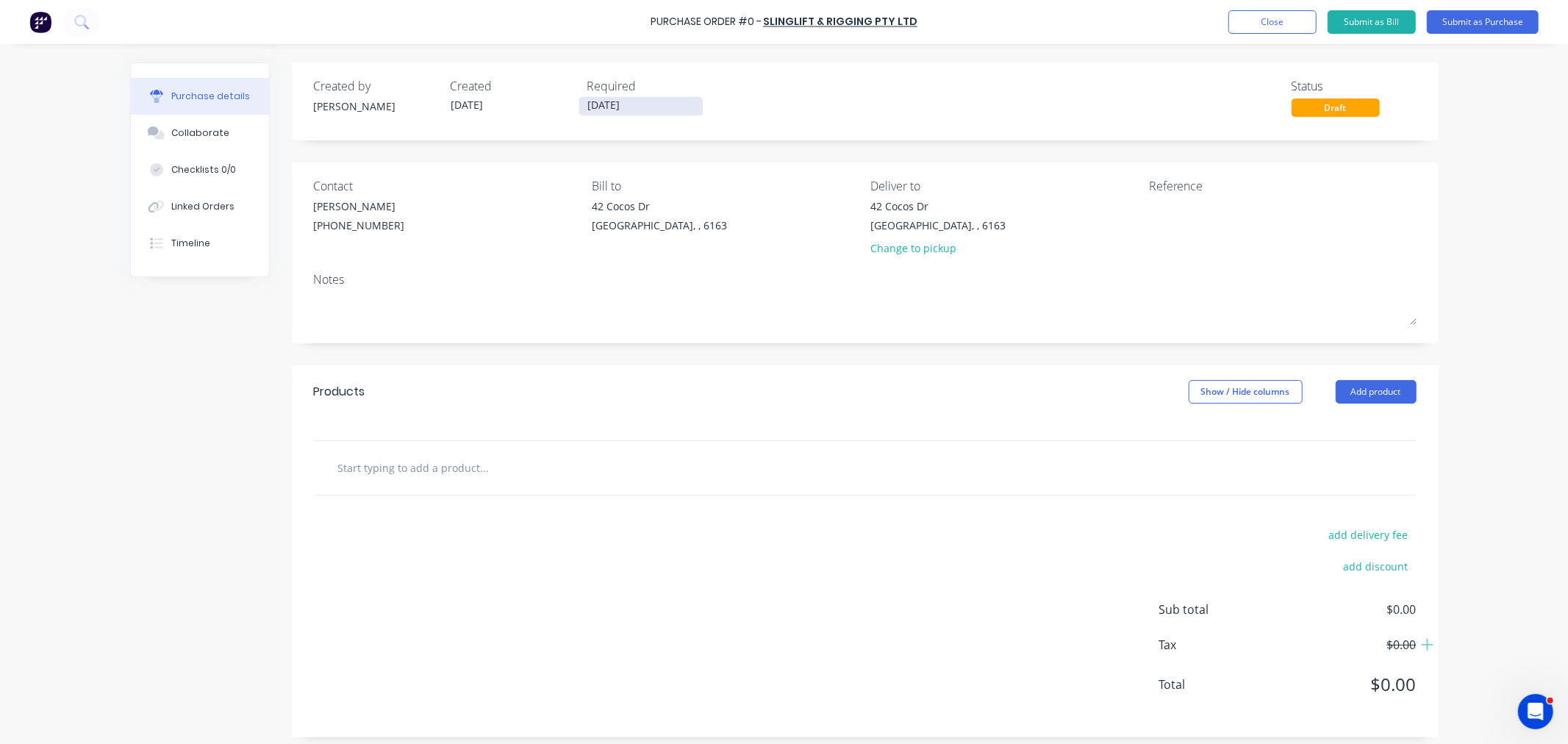
click at [616, 100] on input "[DATE]" at bounding box center [641, 106] width 123 height 18
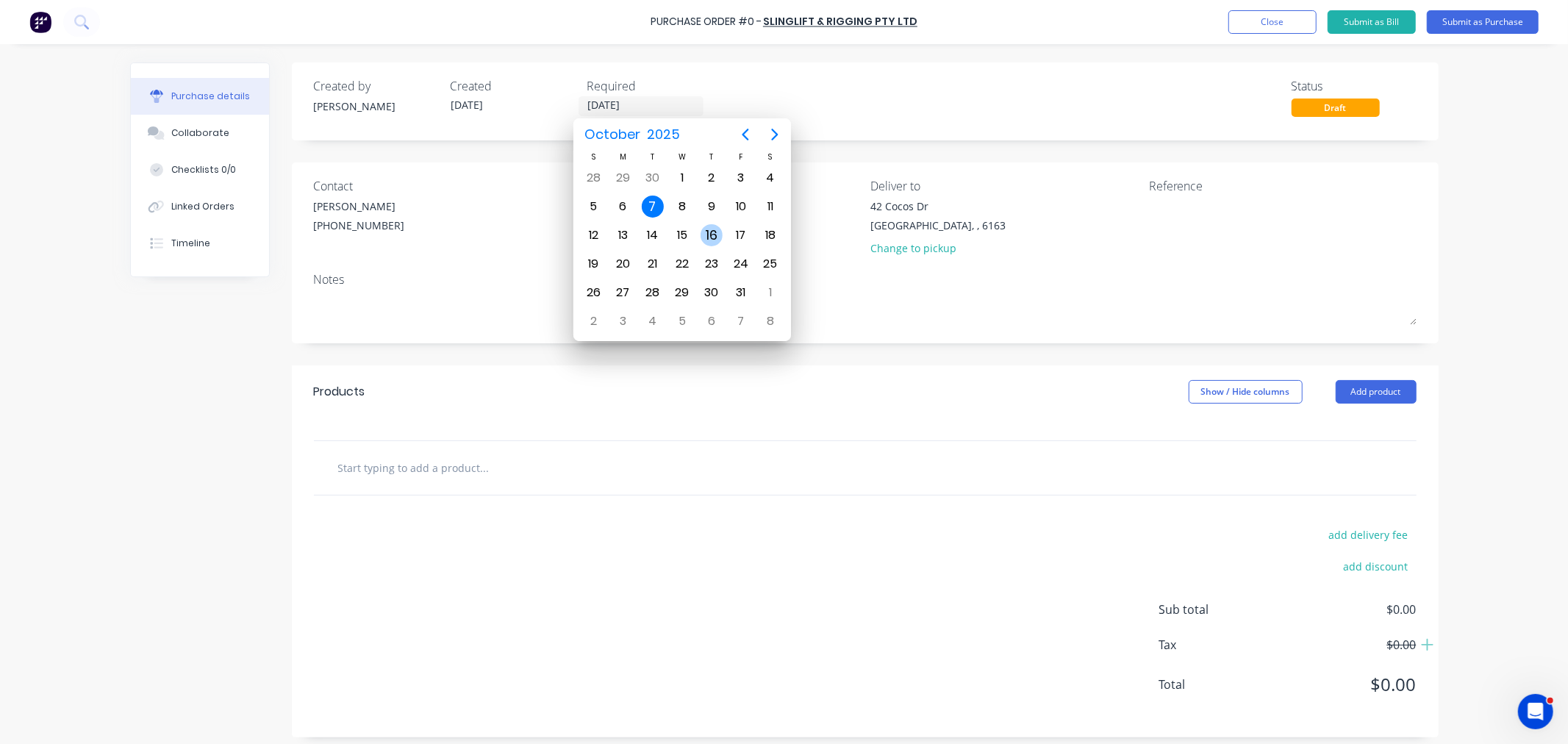
click at [713, 231] on div "16" at bounding box center [711, 235] width 22 height 22
type input "16/10/25"
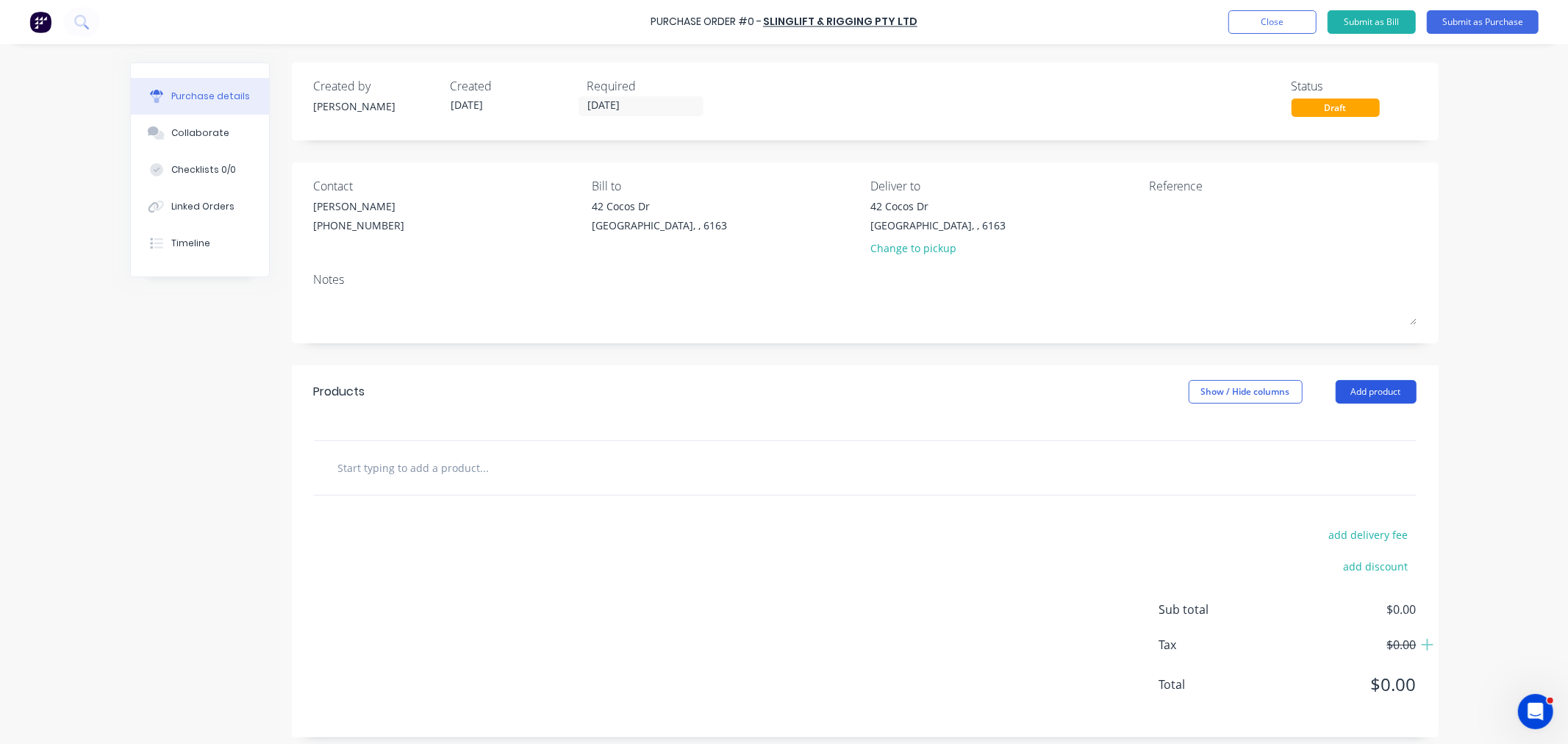
click at [1363, 386] on button "Add product" at bounding box center [1376, 391] width 81 height 24
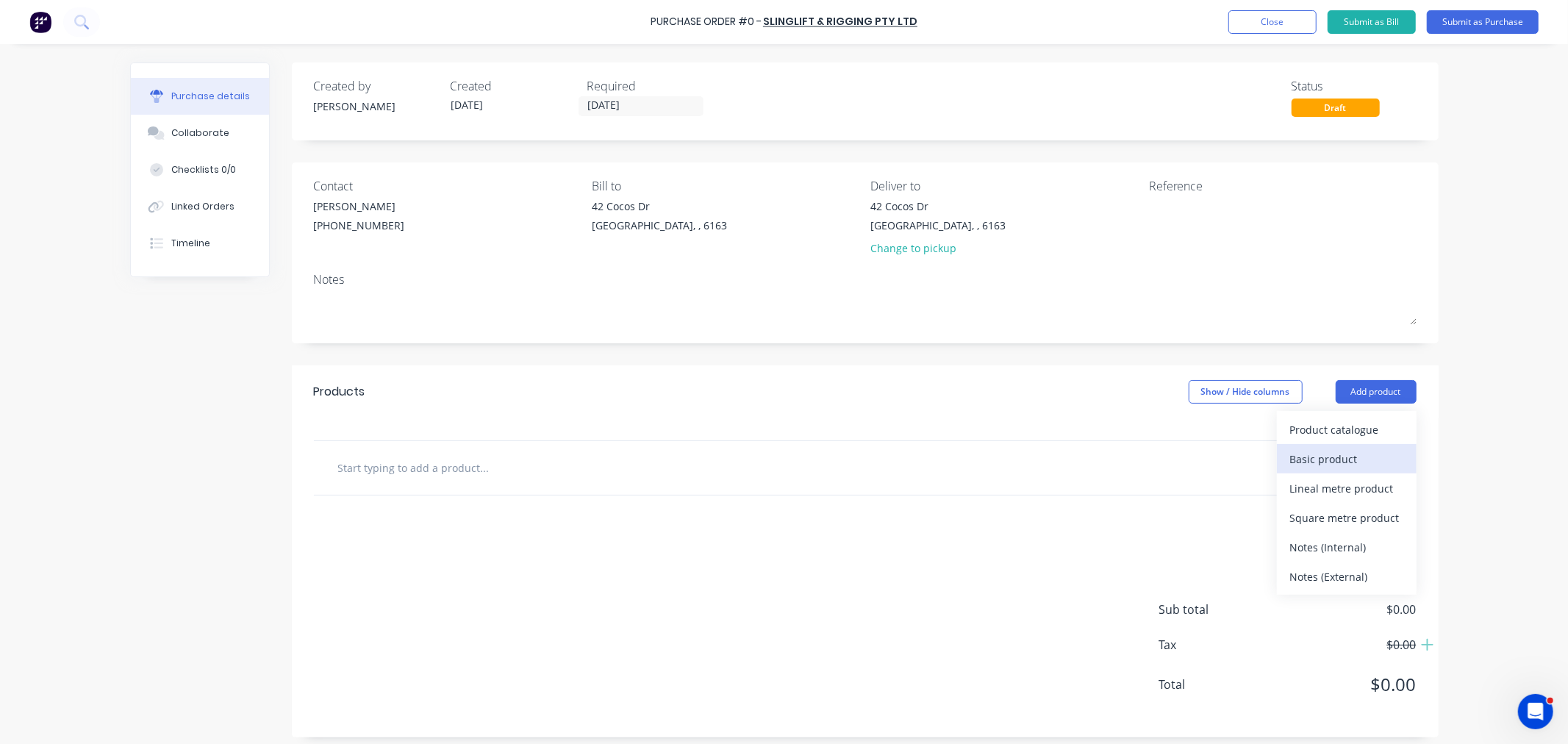
click at [1330, 458] on div "Basic product" at bounding box center [1346, 459] width 113 height 21
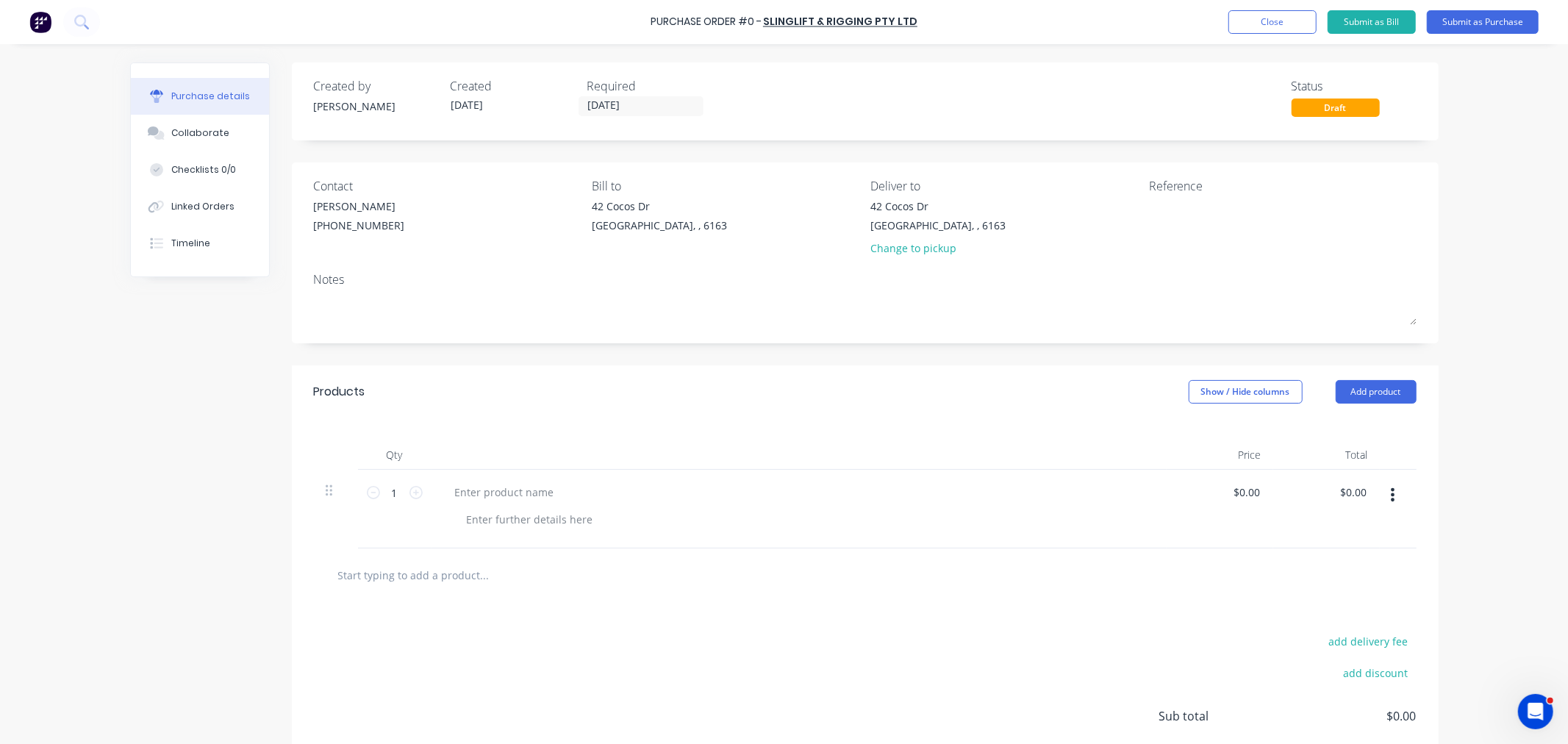
click at [1351, 391] on div "Purchase details Collaborate Checklists 0/0 Linked Orders Timeline Created by A…" at bounding box center [784, 350] width 1338 height 670
drag, startPoint x: 922, startPoint y: 22, endPoint x: 630, endPoint y: 12, distance: 292.2
click at [630, 12] on div "Purchase Order #9767 - SLINGLIFT & RIGGING PTY LTD Add product Close Submit as …" at bounding box center [784, 22] width 1568 height 44
copy div "Purchase Order #9767 - SLINGLIFT & RIGGING PTY LTD Add product Close Submit as …"
click at [1177, 215] on textarea at bounding box center [1240, 215] width 184 height 33
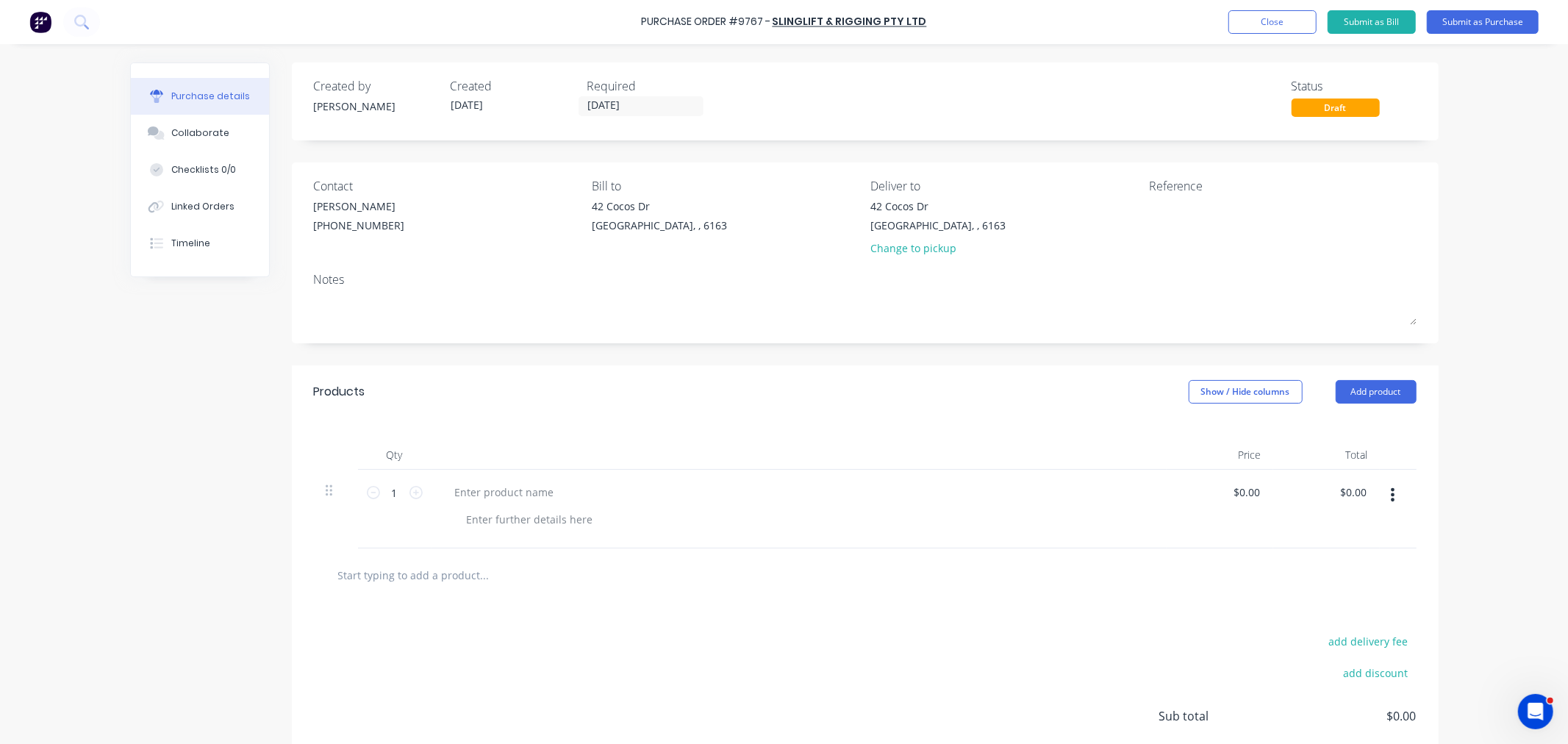
paste textarea "Purchase Order #9767 - SLINGLIFT & RIGGING PTY LTD"
type textarea "Purchase Order #9767 - SLINGLIFT & RIGGING PTY LTD"
click at [1338, 385] on button "Add product" at bounding box center [1376, 392] width 81 height 24
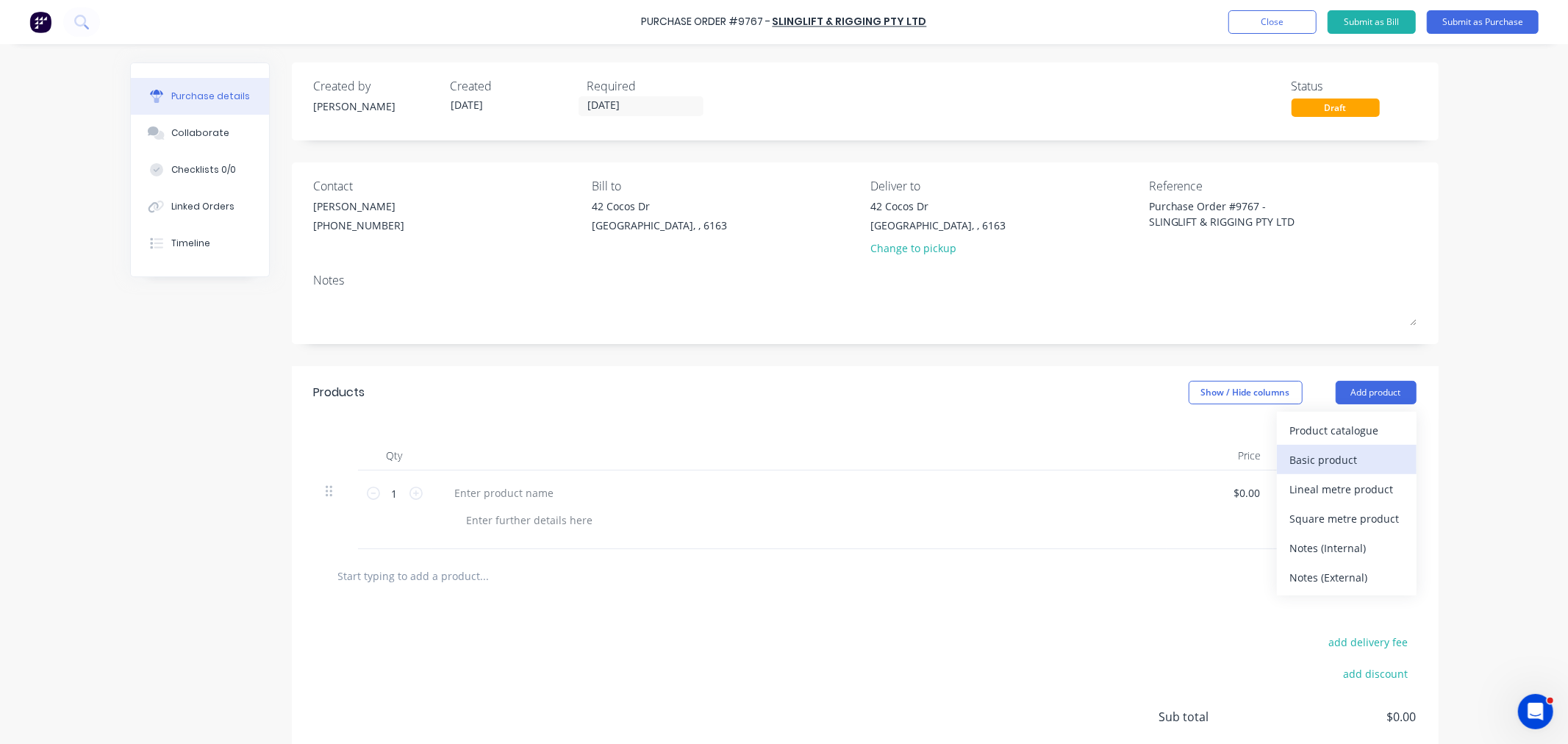
click at [1343, 461] on div "Basic product" at bounding box center [1346, 460] width 113 height 21
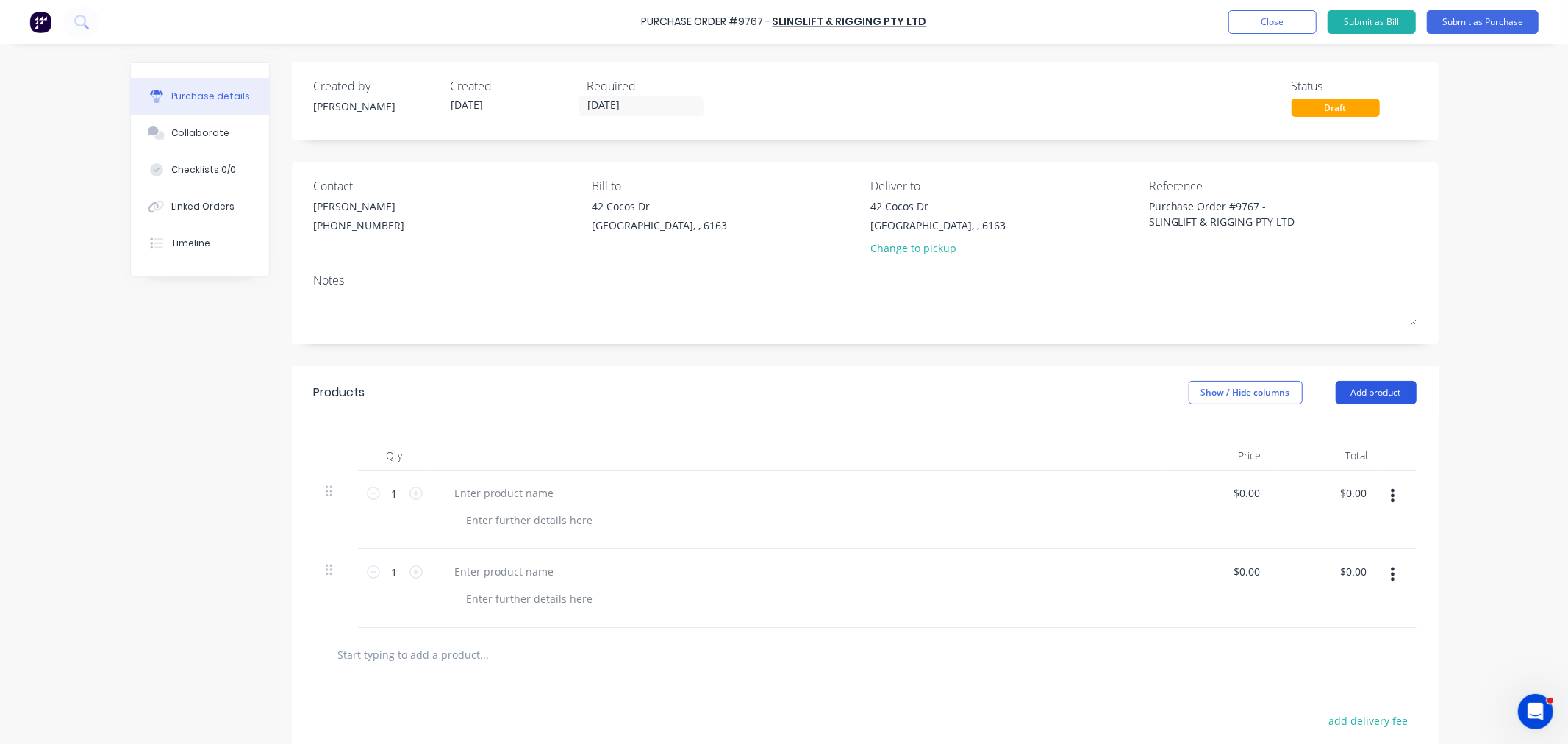
click at [1354, 390] on button "Add product" at bounding box center [1376, 392] width 81 height 24
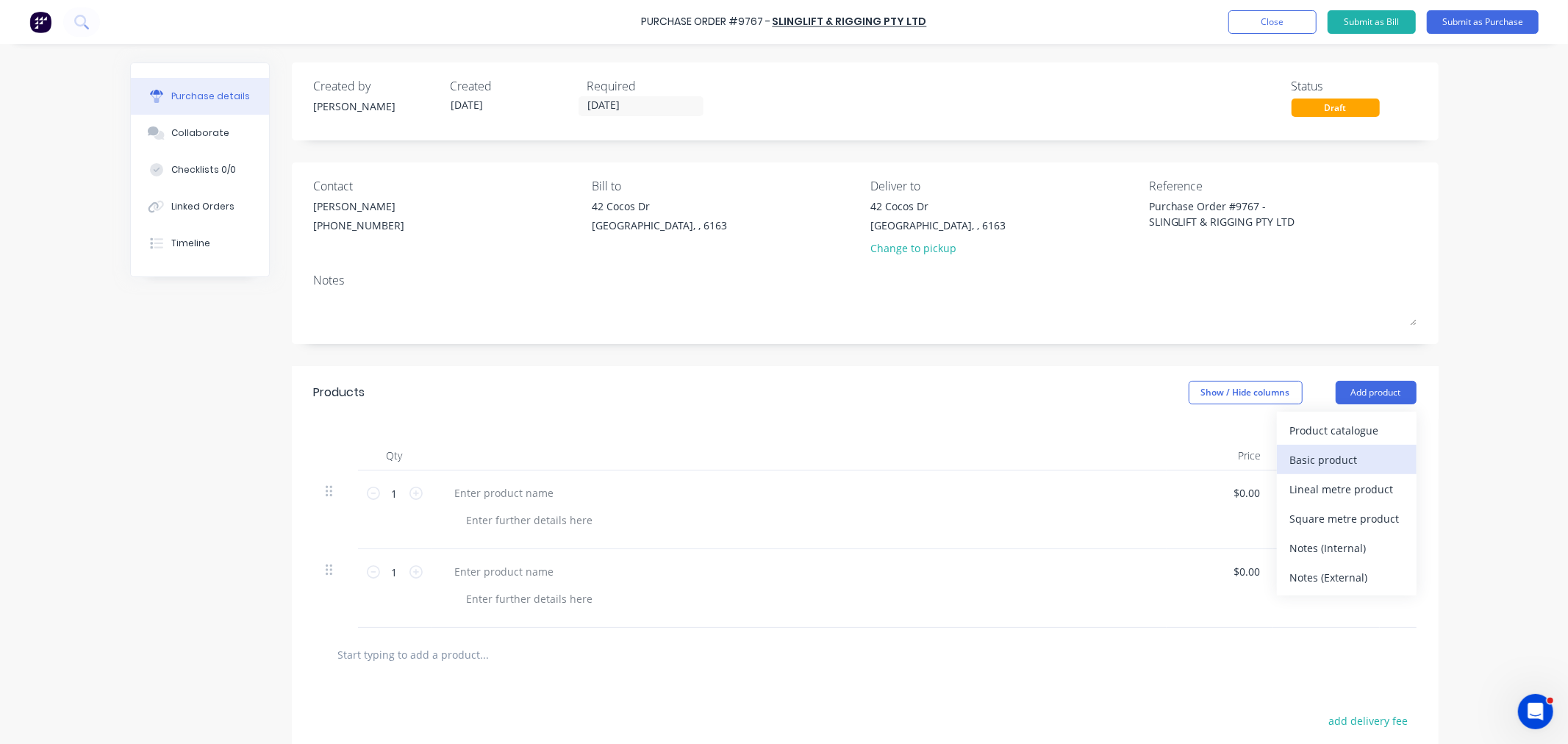
drag, startPoint x: 1347, startPoint y: 457, endPoint x: 1348, endPoint y: 444, distance: 13.0
click at [1347, 457] on div "Basic product" at bounding box center [1346, 460] width 113 height 21
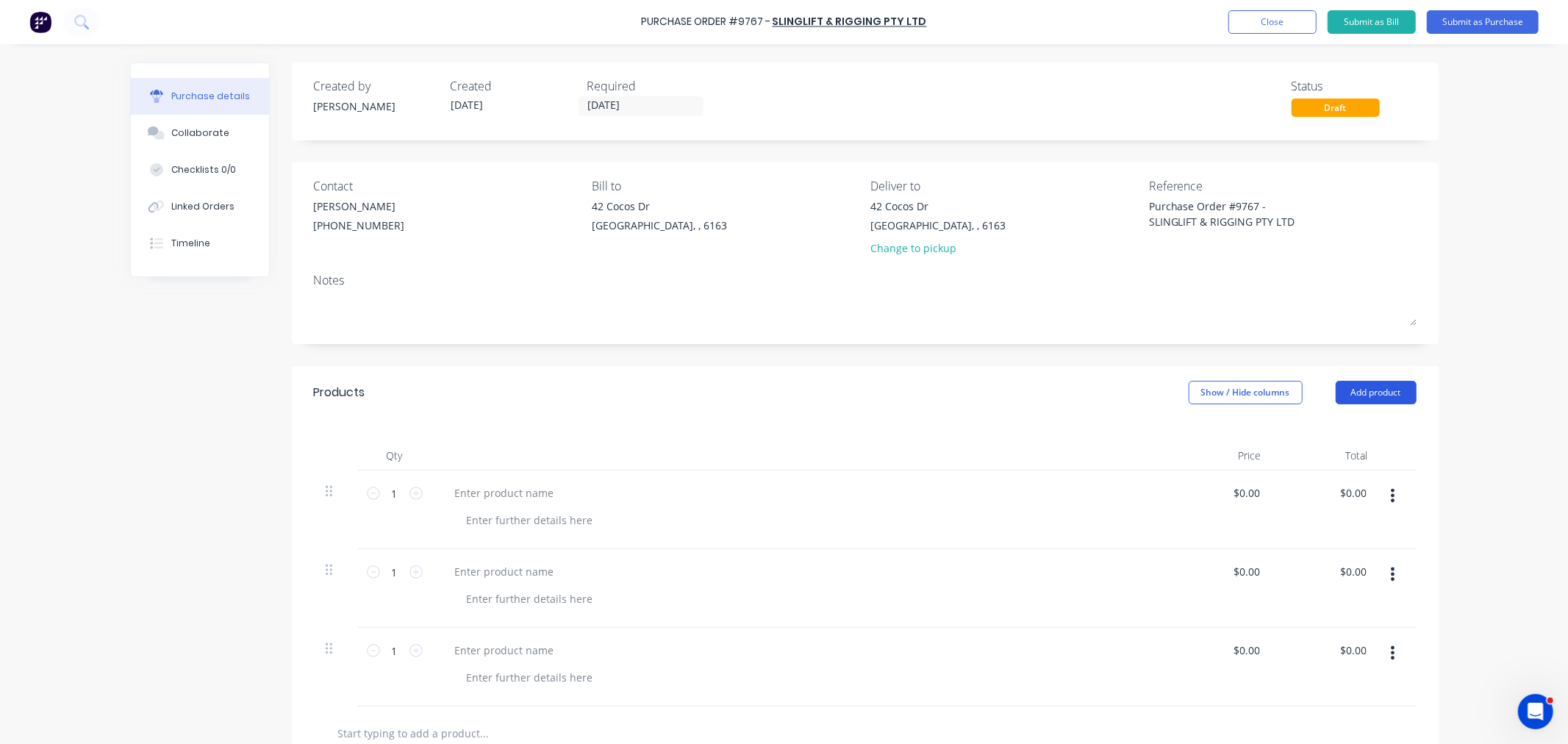
click at [1356, 390] on button "Add product" at bounding box center [1376, 392] width 81 height 24
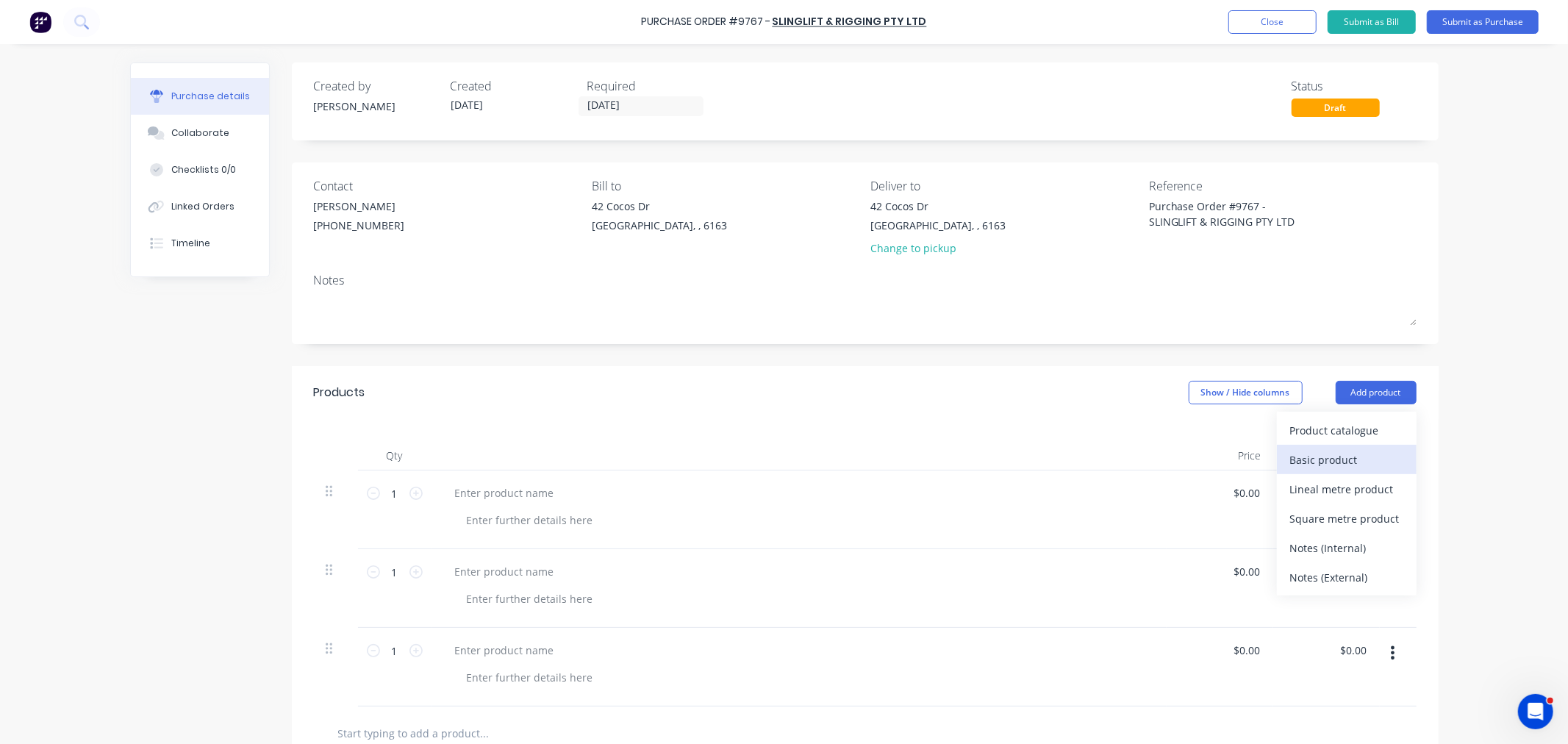
click at [1346, 456] on div "Basic product" at bounding box center [1346, 460] width 113 height 21
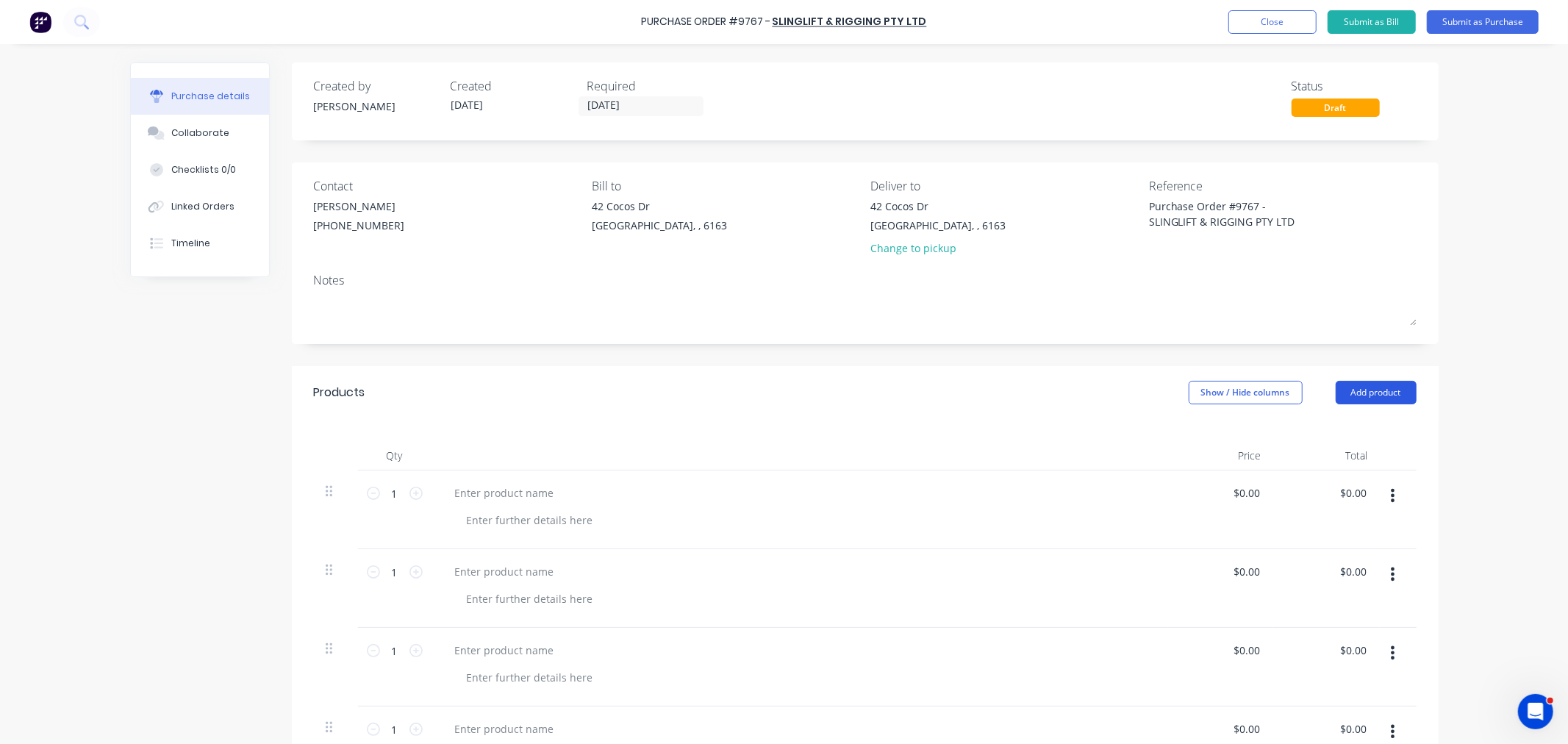
click at [1348, 391] on button "Add product" at bounding box center [1376, 392] width 81 height 24
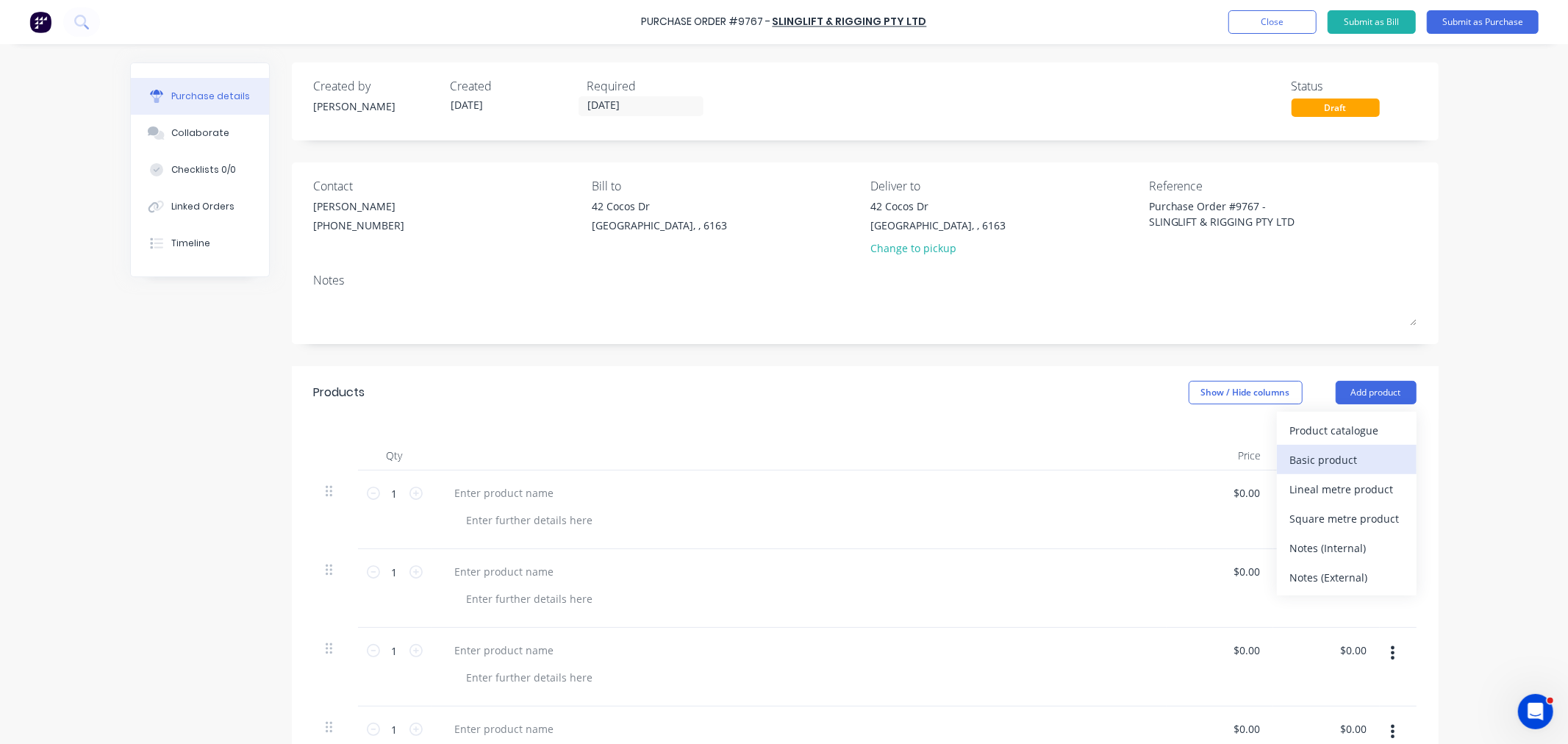
click at [1338, 456] on div "Basic product" at bounding box center [1346, 460] width 113 height 21
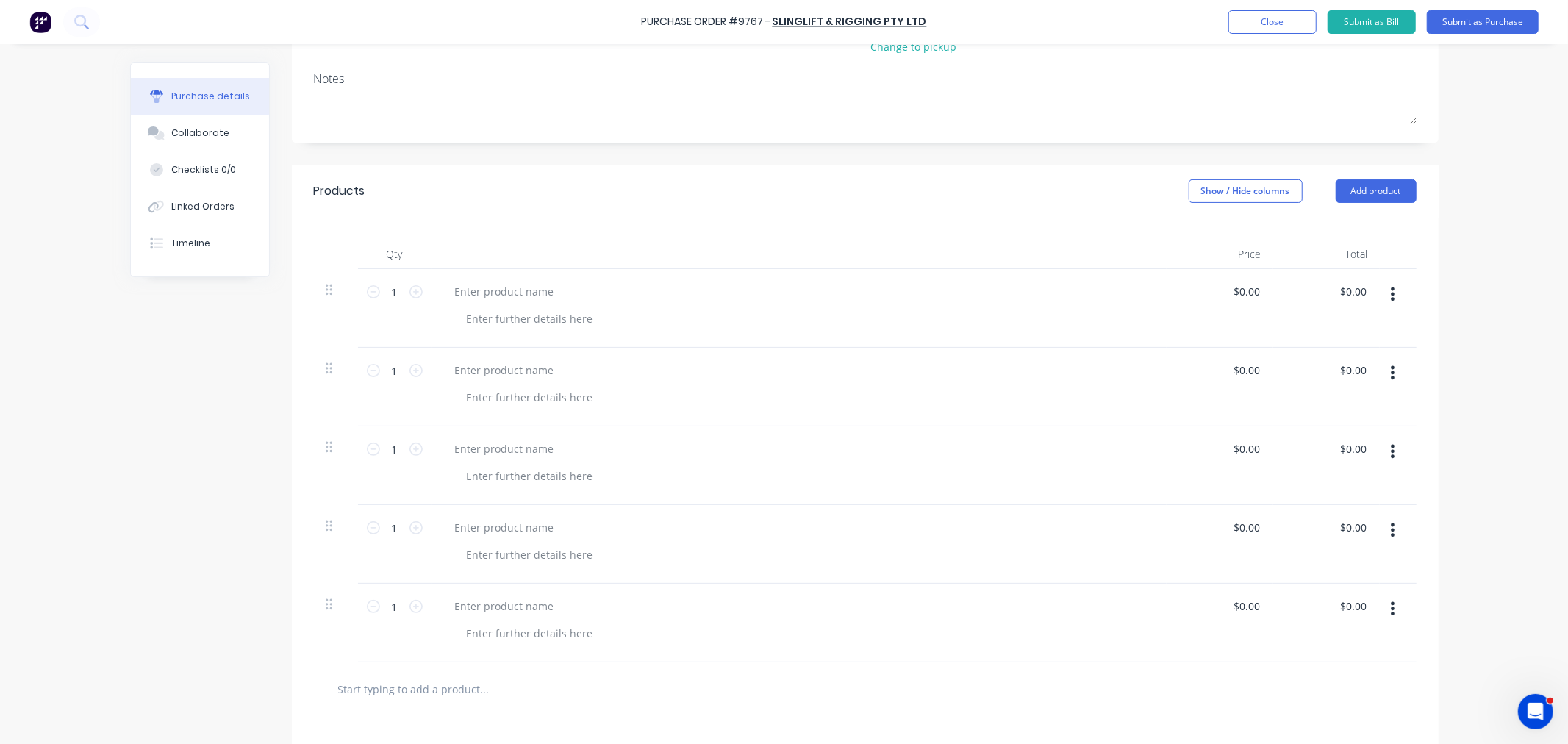
scroll to position [245, 0]
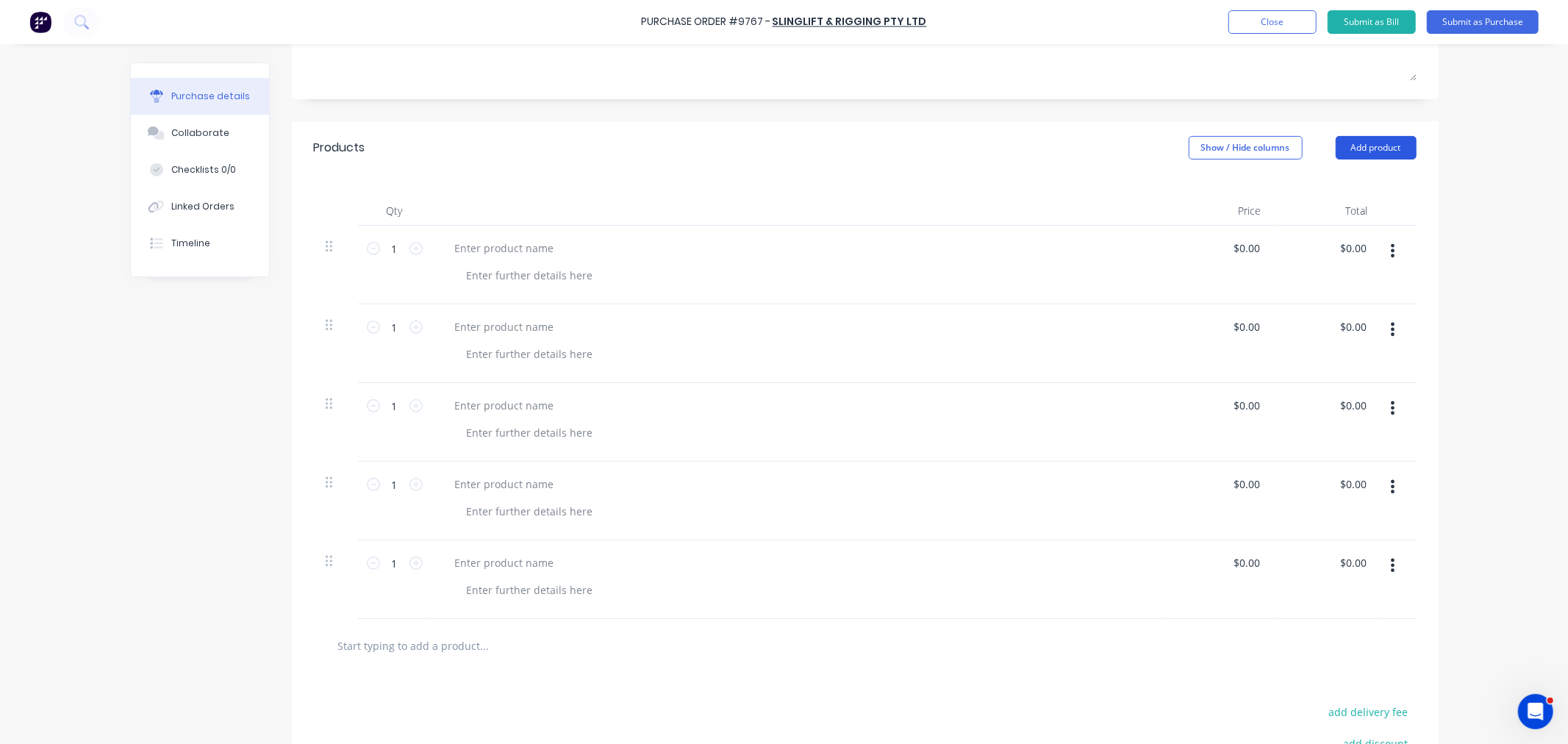
click at [1364, 158] on button "Add product" at bounding box center [1376, 147] width 81 height 24
click at [1343, 223] on div "Basic product" at bounding box center [1346, 215] width 113 height 21
click at [472, 254] on div at bounding box center [504, 248] width 122 height 21
paste div
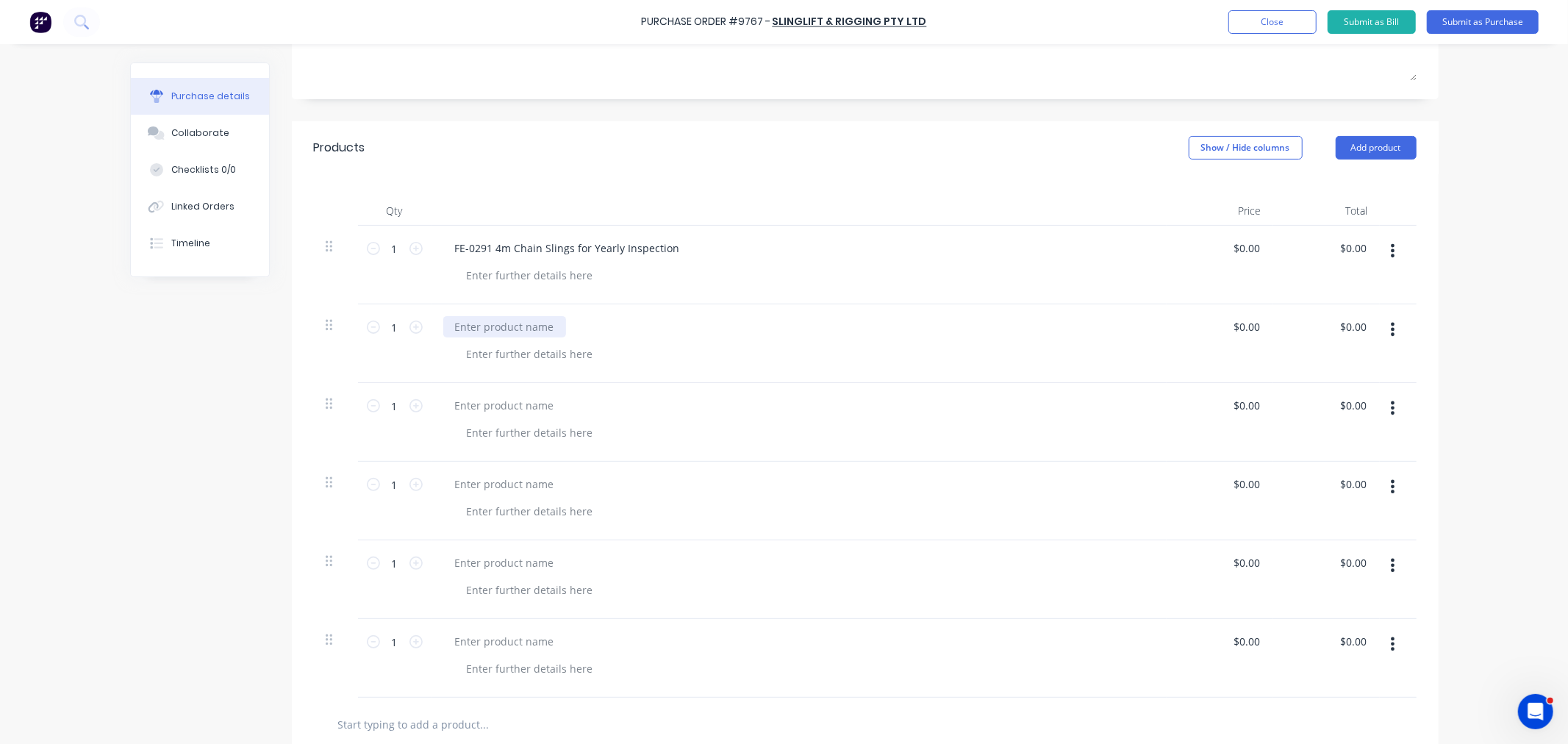
click at [469, 326] on div at bounding box center [504, 327] width 122 height 21
paste div
click at [461, 409] on div at bounding box center [504, 405] width 122 height 21
paste div
click at [467, 476] on div at bounding box center [504, 484] width 122 height 21
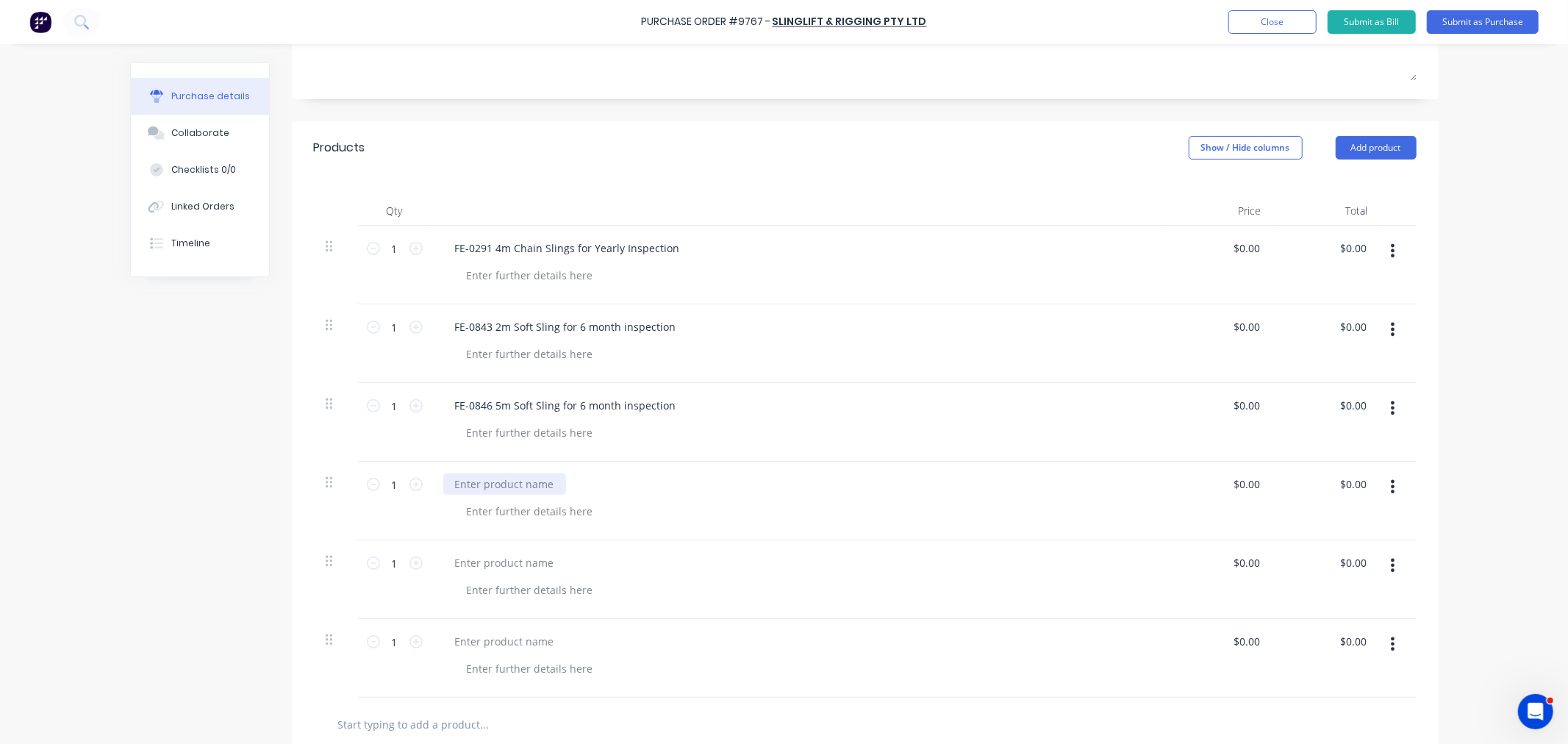
paste div
drag, startPoint x: 523, startPoint y: 560, endPoint x: 521, endPoint y: 552, distance: 8.2
click at [521, 552] on div at bounding box center [799, 579] width 735 height 78
paste div
click at [507, 641] on div at bounding box center [504, 641] width 122 height 21
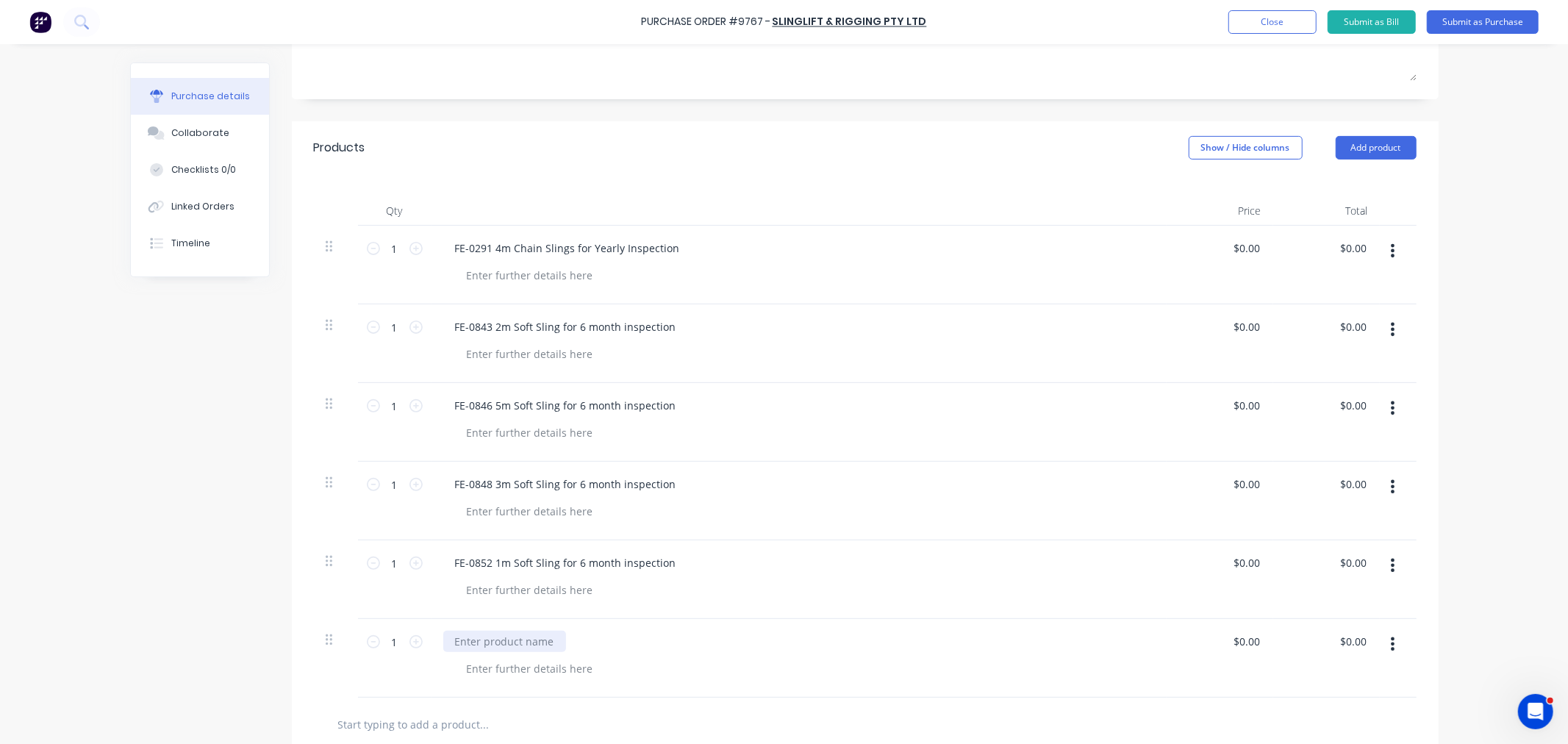
paste div
click at [1243, 252] on input "0.00" at bounding box center [1249, 248] width 28 height 21
type input "0"
type input "$55.00"
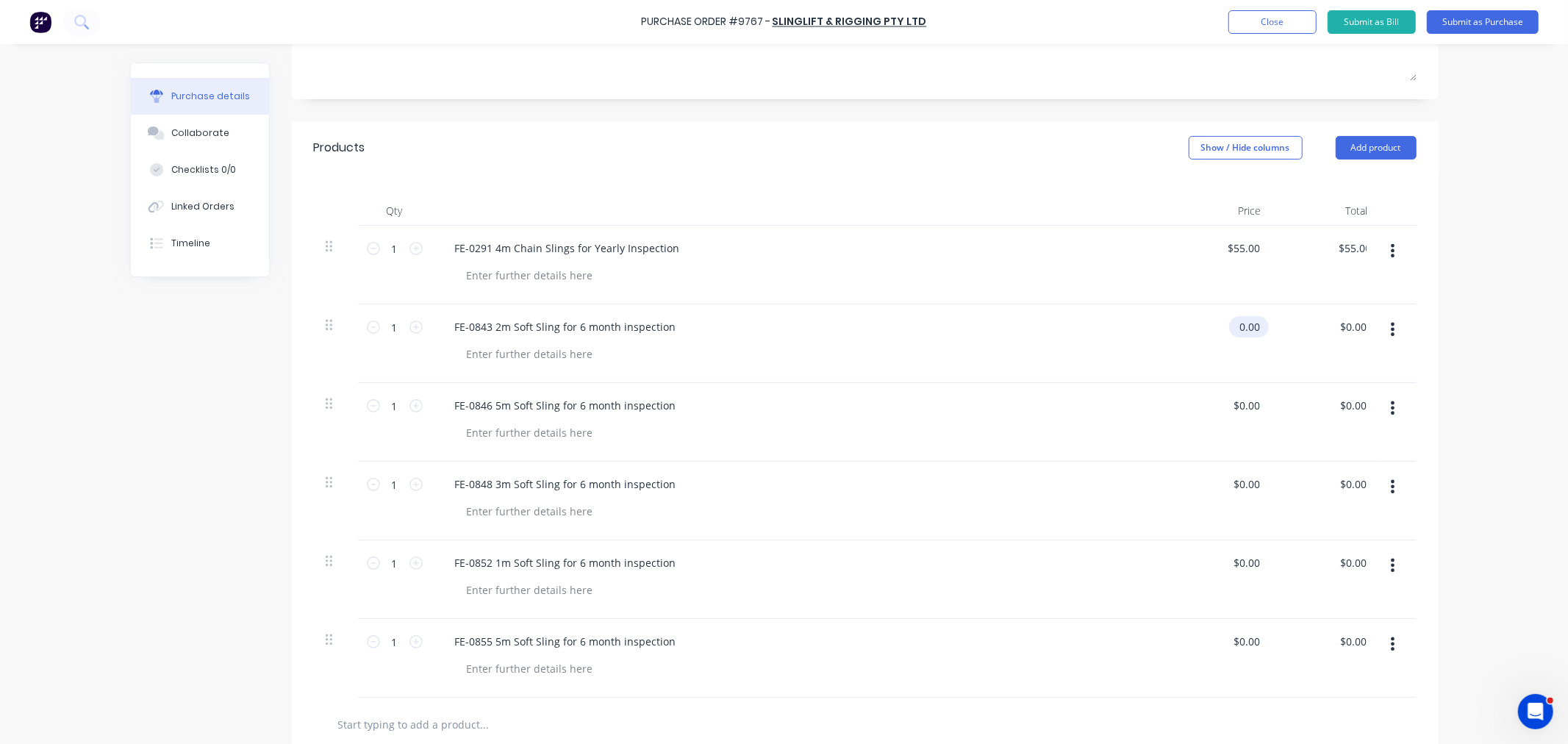
click at [1245, 335] on input "0.00" at bounding box center [1246, 327] width 33 height 21
drag, startPoint x: 1250, startPoint y: 326, endPoint x: 1232, endPoint y: 326, distance: 18.0
click at [1235, 326] on input "0.00" at bounding box center [1249, 327] width 28 height 21
type input "$5.00"
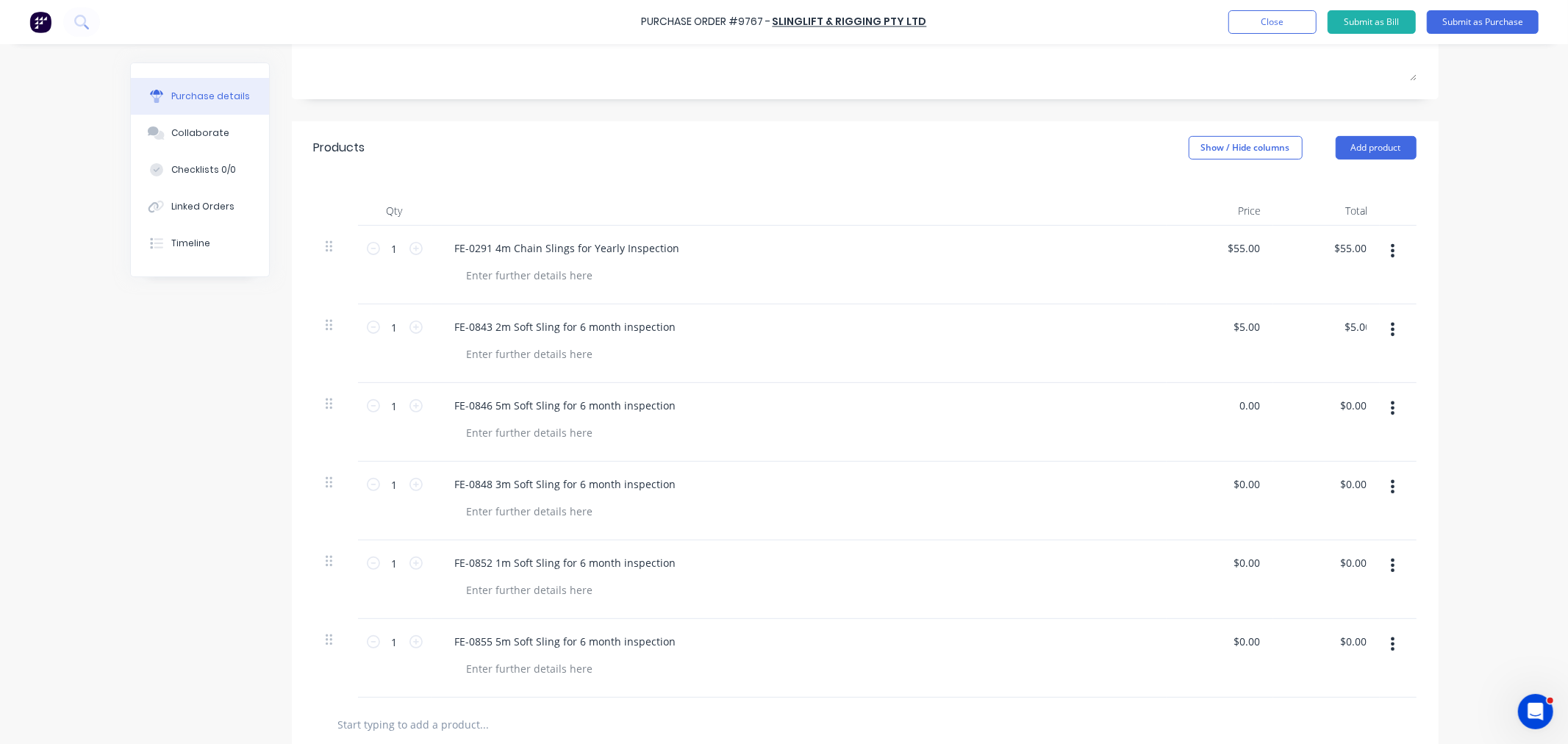
drag, startPoint x: 1233, startPoint y: 404, endPoint x: 1240, endPoint y: 425, distance: 22.1
click at [1236, 413] on input "0.00" at bounding box center [1246, 405] width 33 height 21
type input "$5.00"
click at [1235, 487] on input "0.00" at bounding box center [1246, 484] width 33 height 21
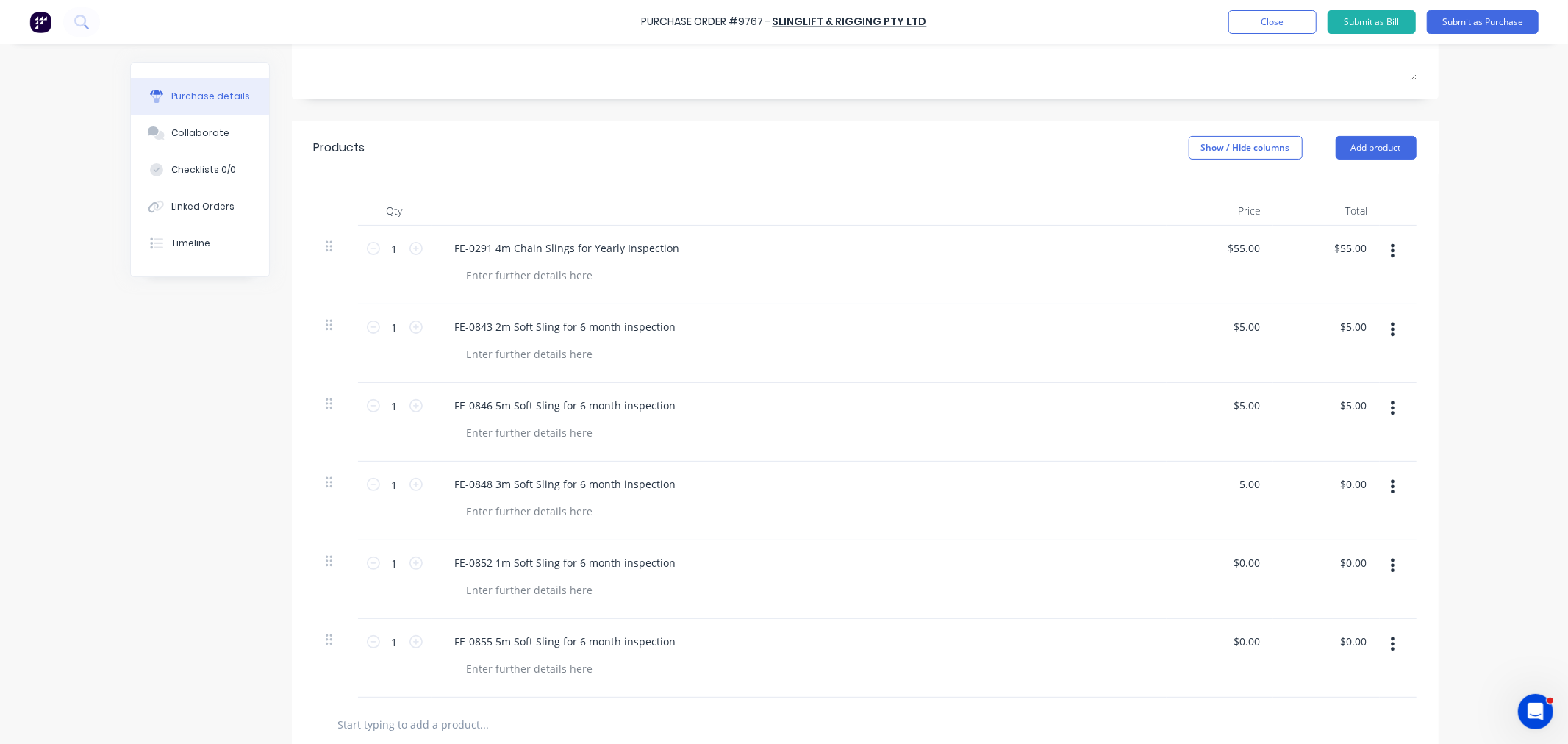
type input "$5.00"
click at [1242, 566] on input "0.00" at bounding box center [1249, 562] width 28 height 21
type input "$5.00"
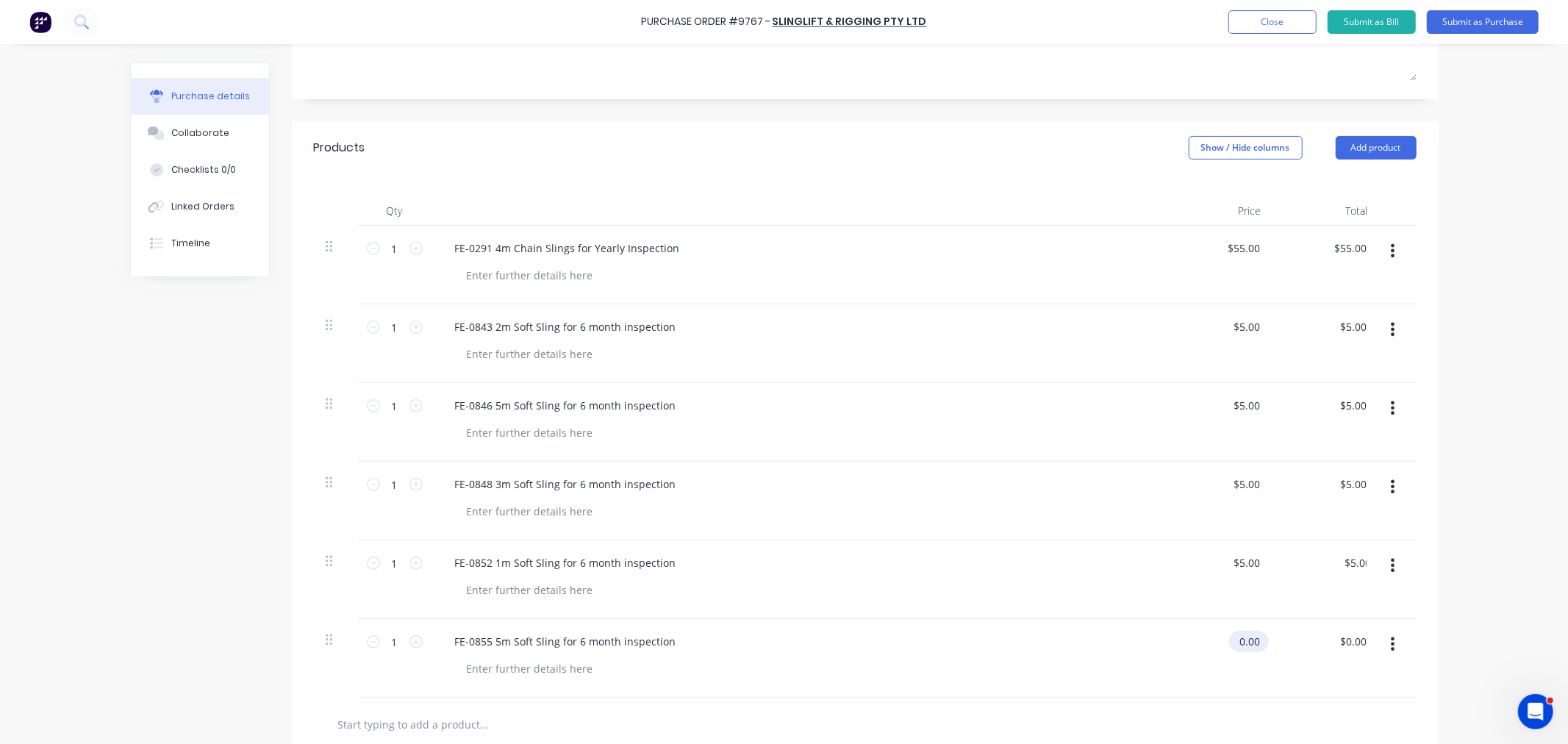
click at [1240, 642] on input "0.00" at bounding box center [1246, 641] width 33 height 21
type input "$5.00"
click at [1366, 140] on button "Add product" at bounding box center [1376, 147] width 81 height 24
click at [1316, 331] on div "Notes (External)" at bounding box center [1346, 333] width 113 height 21
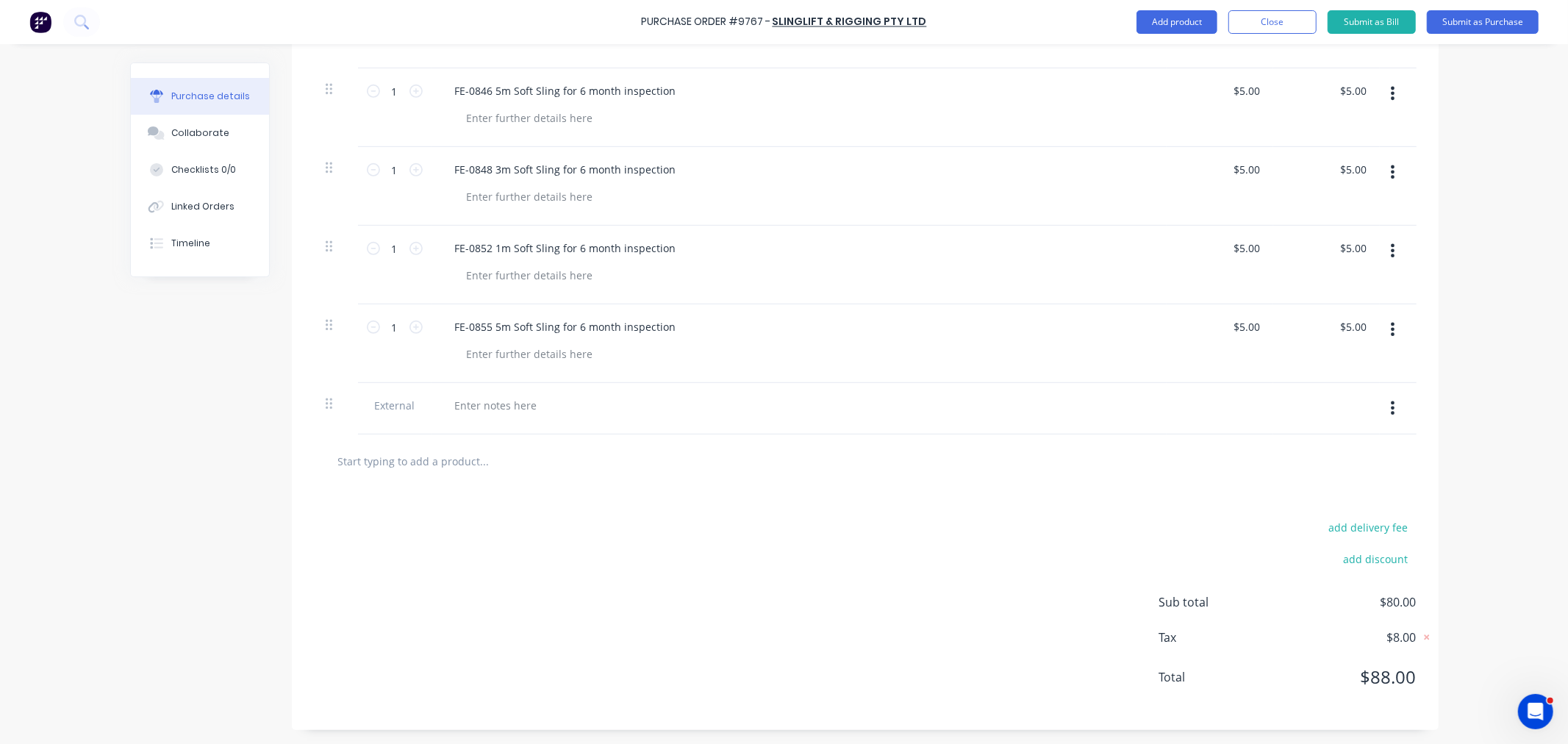
scroll to position [562, 0]
click at [510, 405] on div at bounding box center [496, 404] width 106 height 21
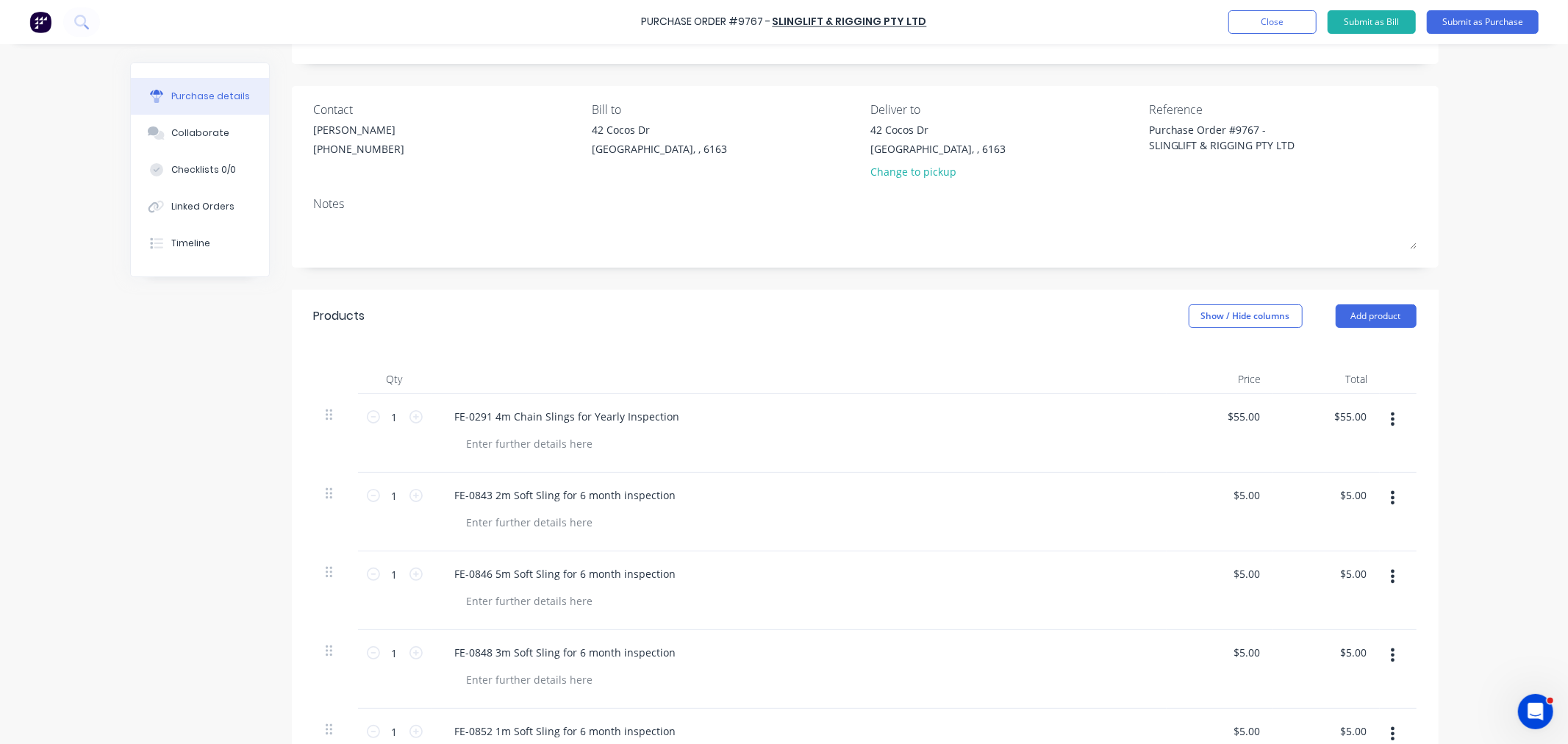
scroll to position [0, 0]
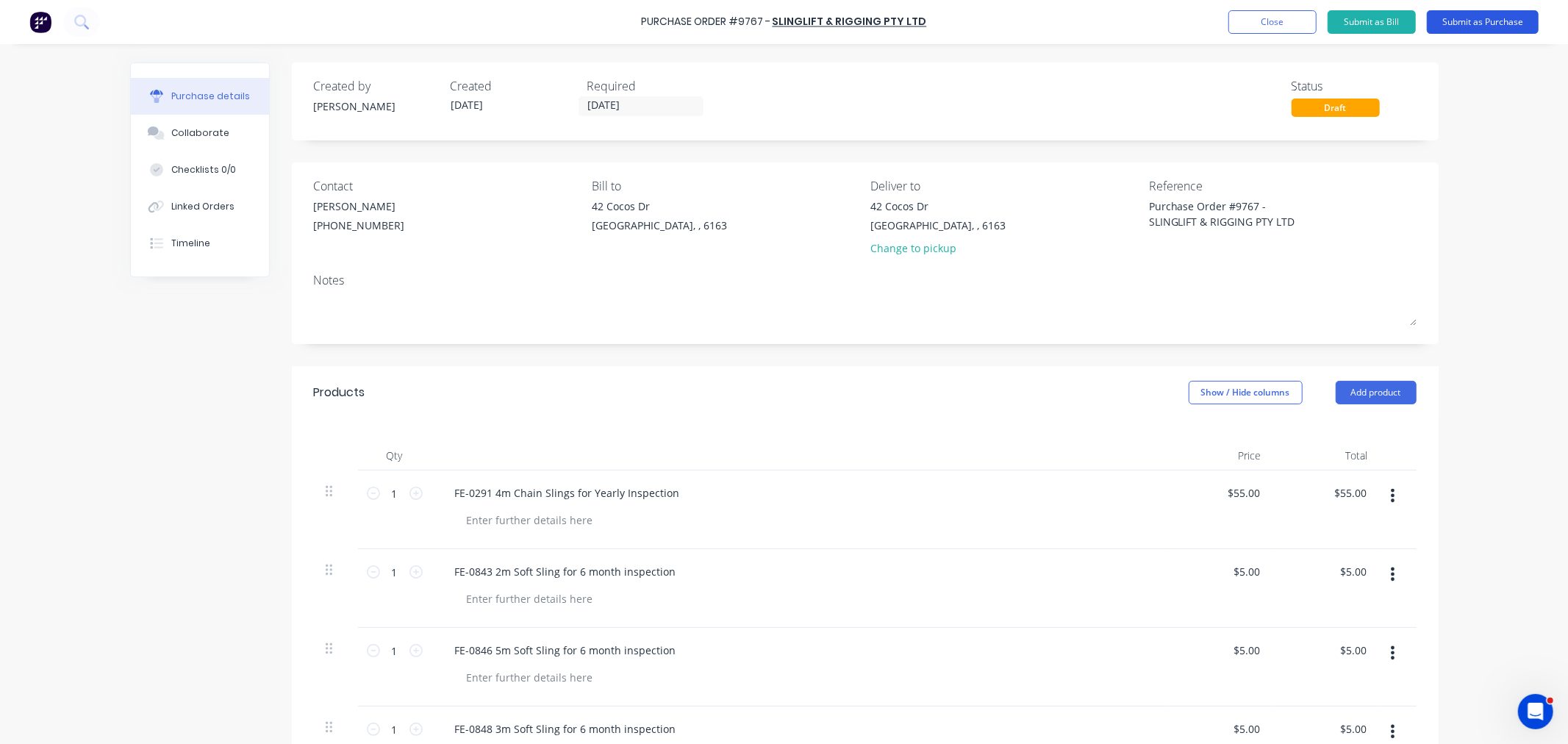
click at [1467, 30] on button "Submit as Purchase" at bounding box center [1482, 22] width 112 height 24
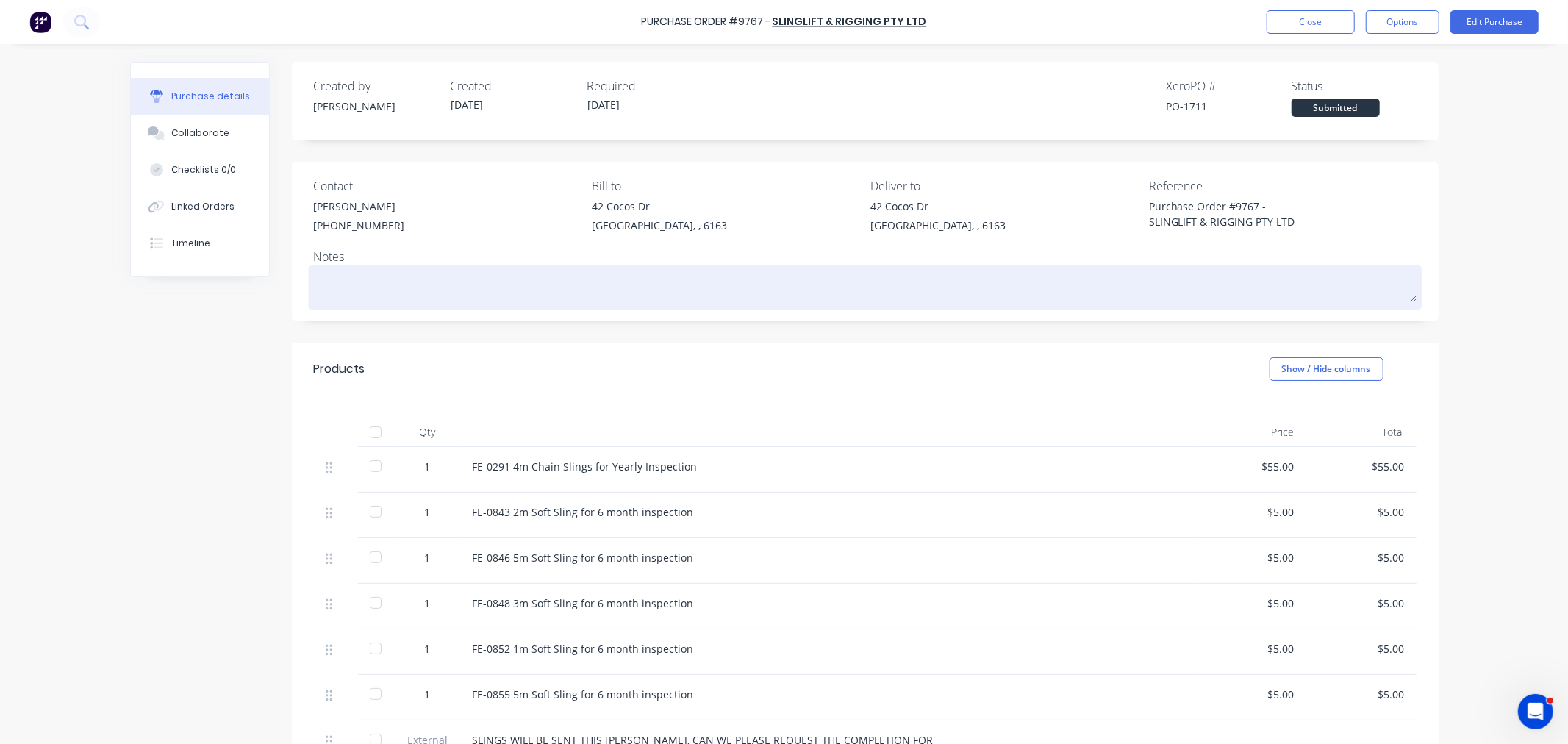
click at [334, 287] on textarea at bounding box center [865, 286] width 1102 height 33
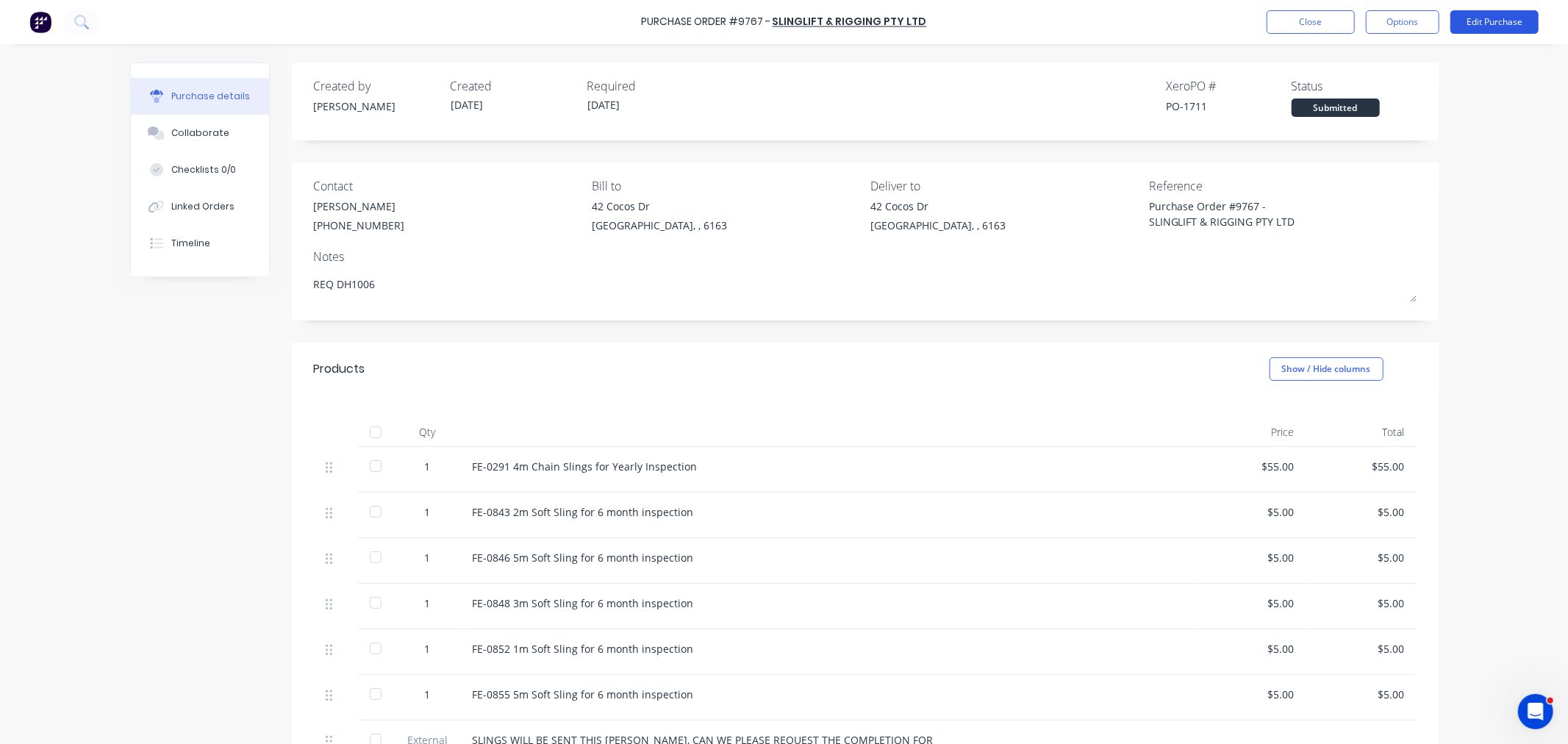
type textarea "REQ DH1006"
click at [1481, 19] on button "Edit Purchase" at bounding box center [1494, 22] width 88 height 24
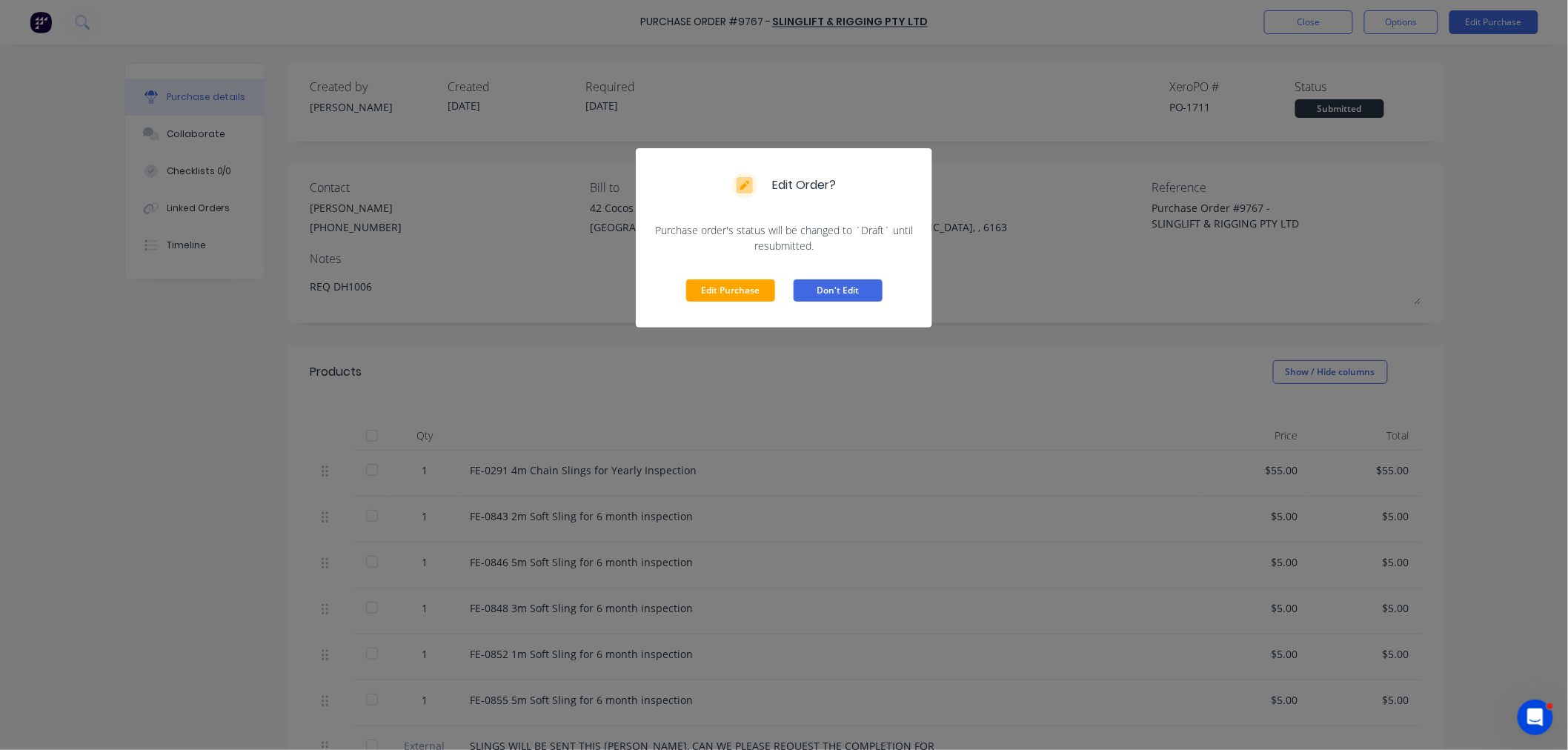
click at [816, 293] on button "Don't Edit" at bounding box center [838, 290] width 89 height 22
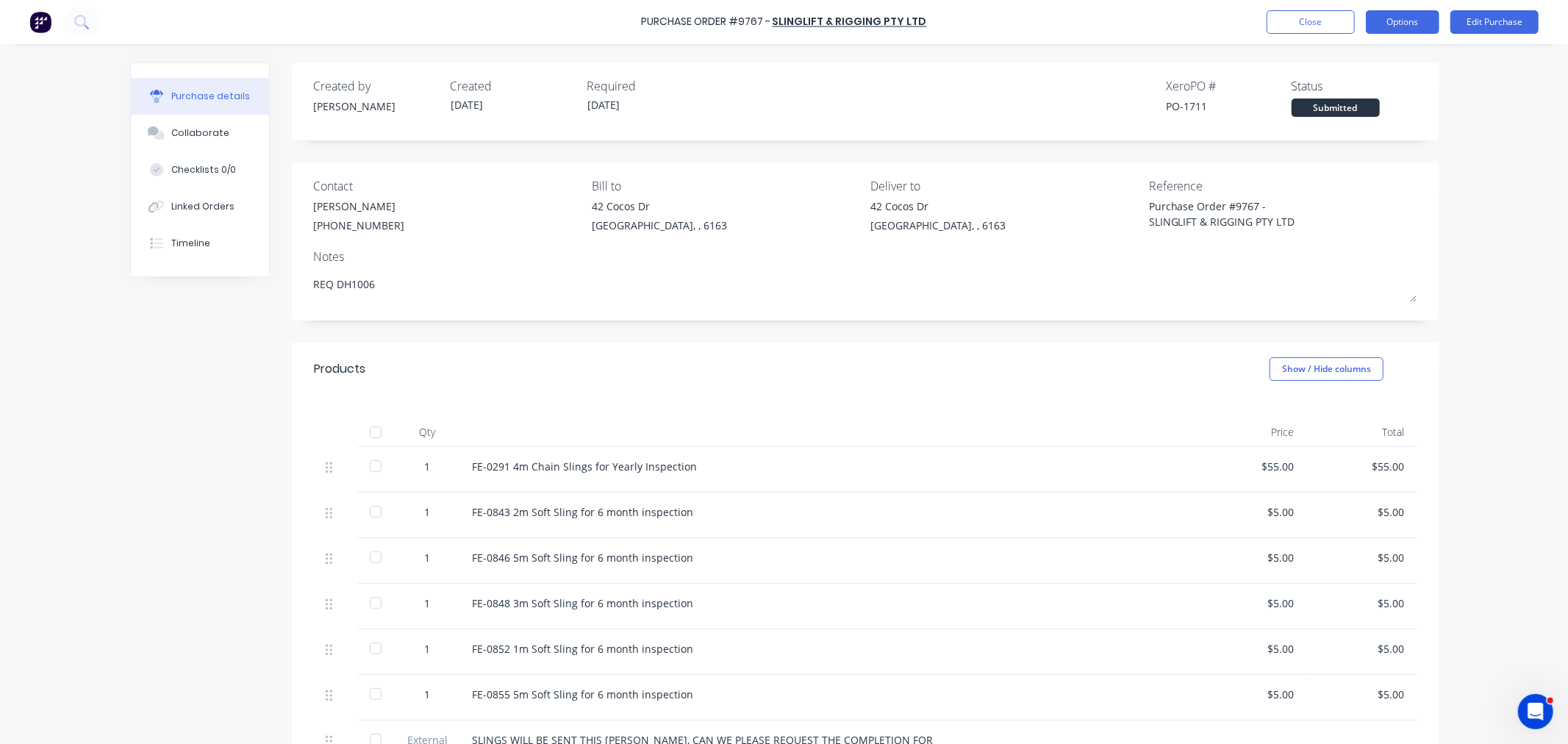
click at [1418, 20] on button "Options" at bounding box center [1402, 22] width 74 height 24
click at [1364, 62] on div "Print / Email" at bounding box center [1369, 60] width 113 height 21
click at [1360, 84] on div "With pricing" at bounding box center [1369, 89] width 113 height 21
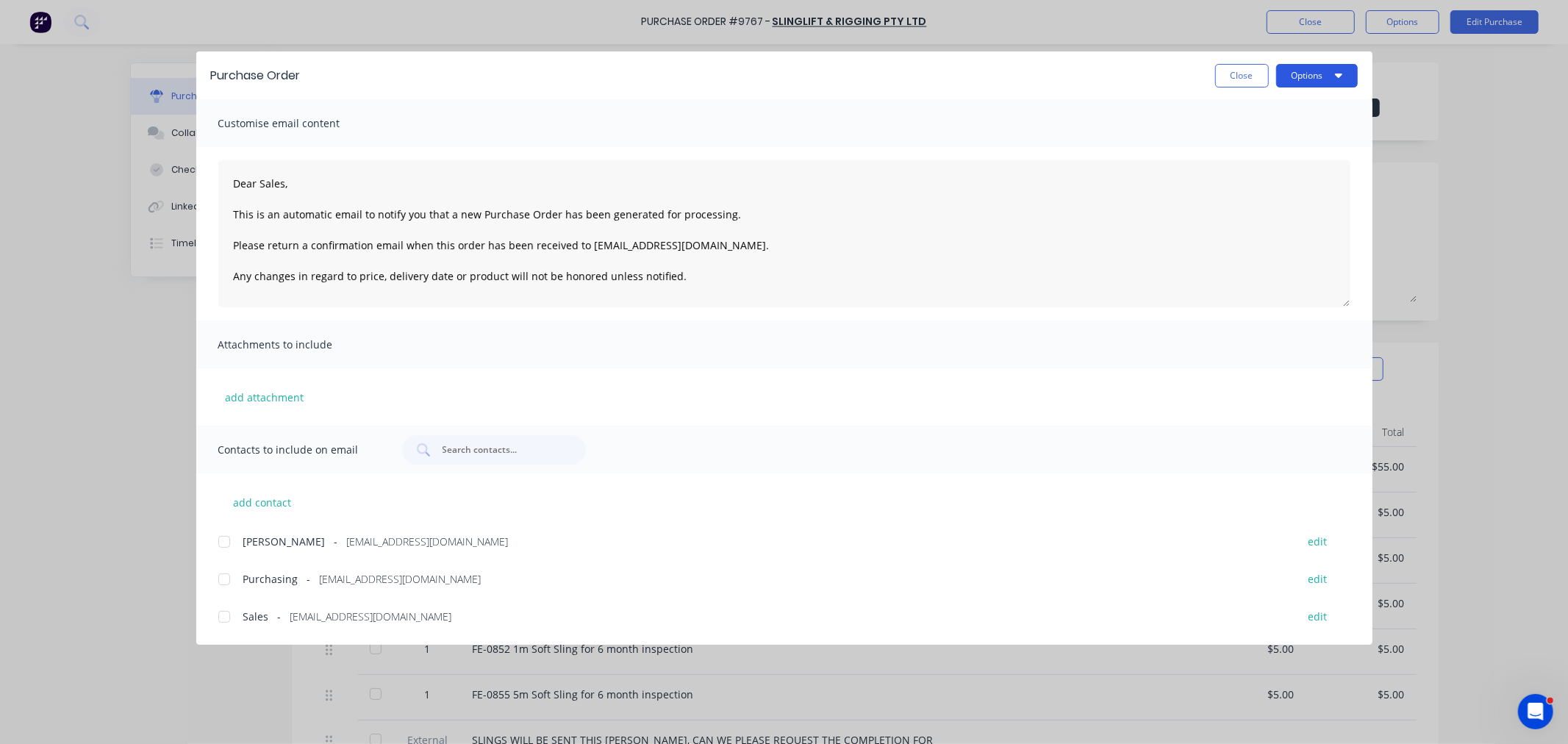
click at [1321, 70] on button "Options" at bounding box center [1316, 75] width 81 height 24
click at [1302, 103] on div "Preview" at bounding box center [1288, 112] width 113 height 21
